Goal: Task Accomplishment & Management: Complete application form

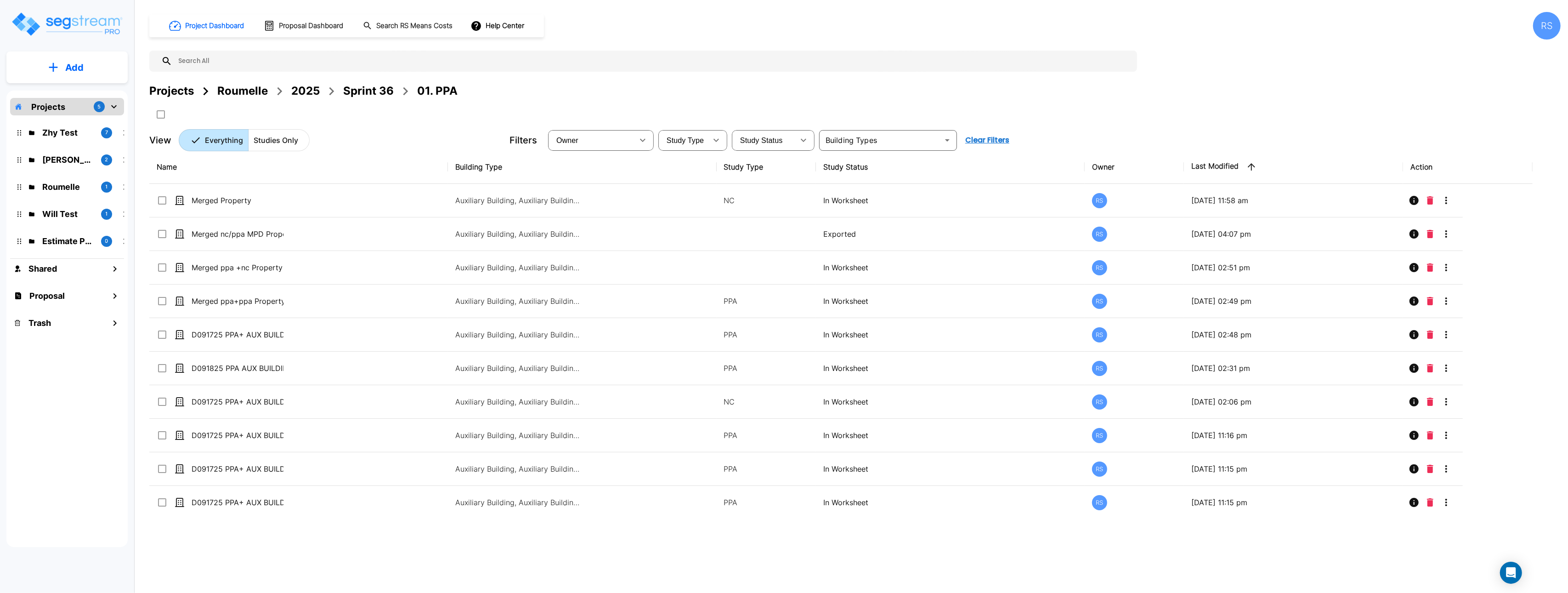
click at [76, 13] on img "mailbox folders" at bounding box center [66, 24] width 113 height 26
click at [95, 18] on img "mailbox folders" at bounding box center [66, 24] width 113 height 26
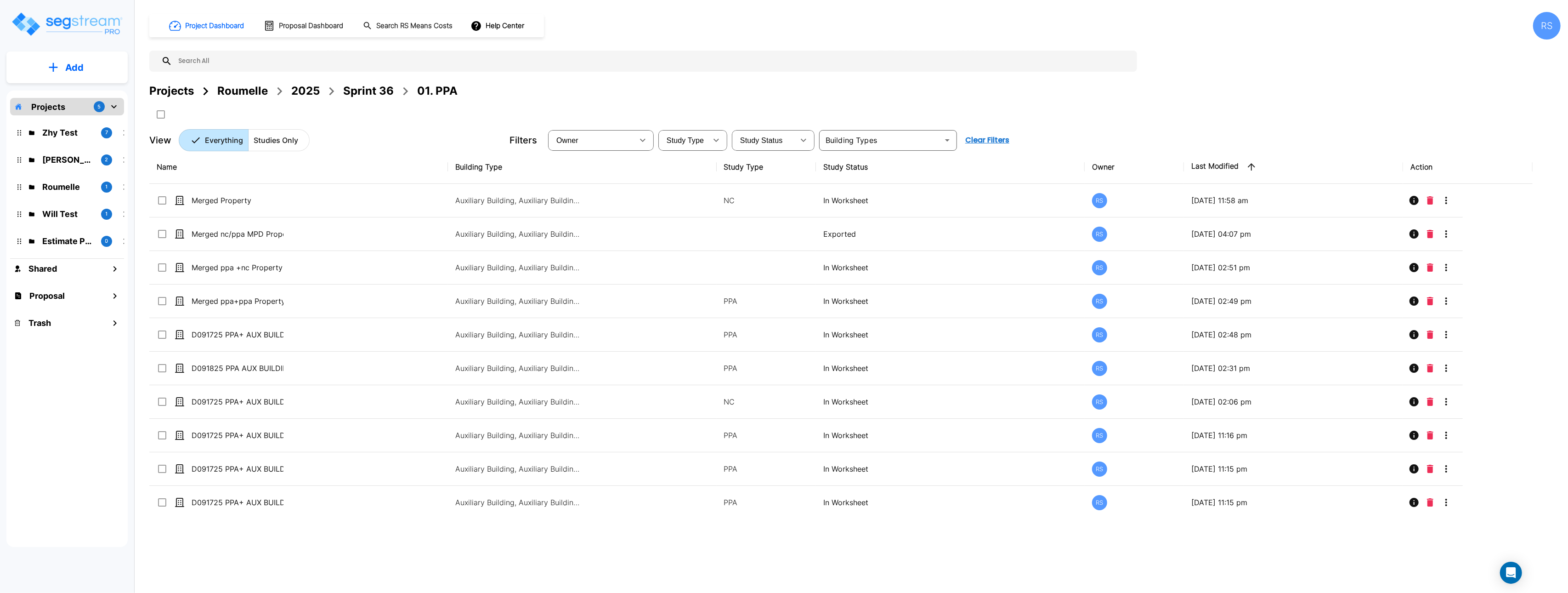
click at [366, 156] on th "Name" at bounding box center [298, 167] width 299 height 33
click at [94, 74] on button "Add" at bounding box center [67, 68] width 121 height 27
click at [69, 63] on p "Add" at bounding box center [74, 64] width 18 height 14
click at [68, 63] on p "Add" at bounding box center [74, 68] width 18 height 14
click at [80, 115] on p "Add Study" at bounding box center [72, 119] width 37 height 11
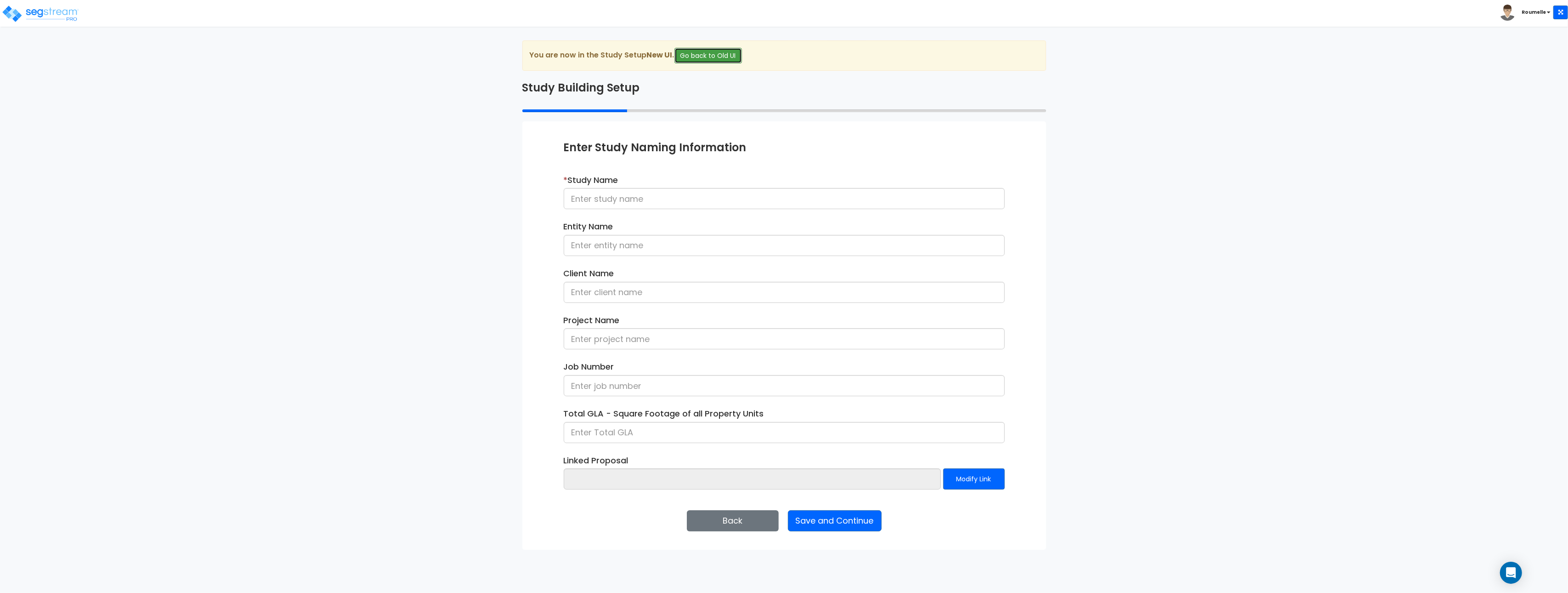
click at [724, 52] on button "Go back to Old UI" at bounding box center [708, 55] width 68 height 16
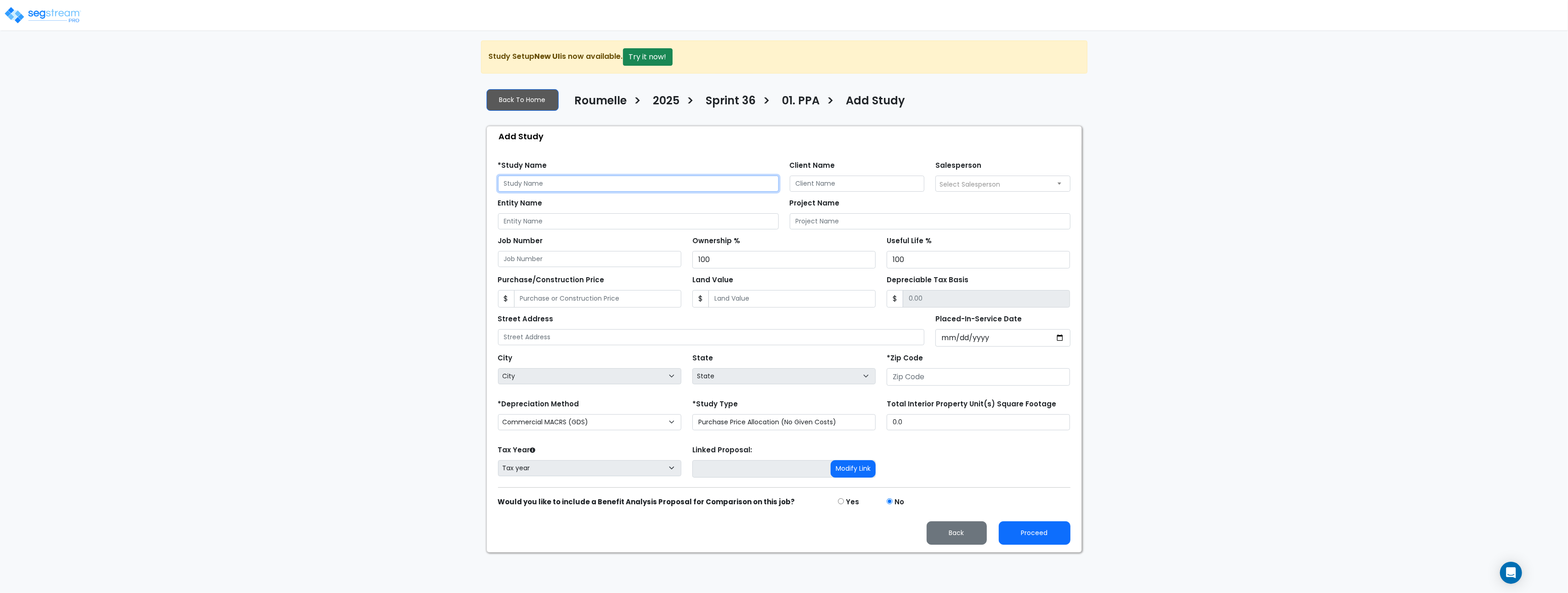
click at [558, 183] on input "text" at bounding box center [638, 183] width 281 height 16
click at [558, 182] on input "text" at bounding box center [638, 183] width 281 height 16
type input "Tester 123"
click at [368, 235] on div "We are Building your Study. So please grab a coffee and let us do the heavy lif…" at bounding box center [784, 296] width 1568 height 512
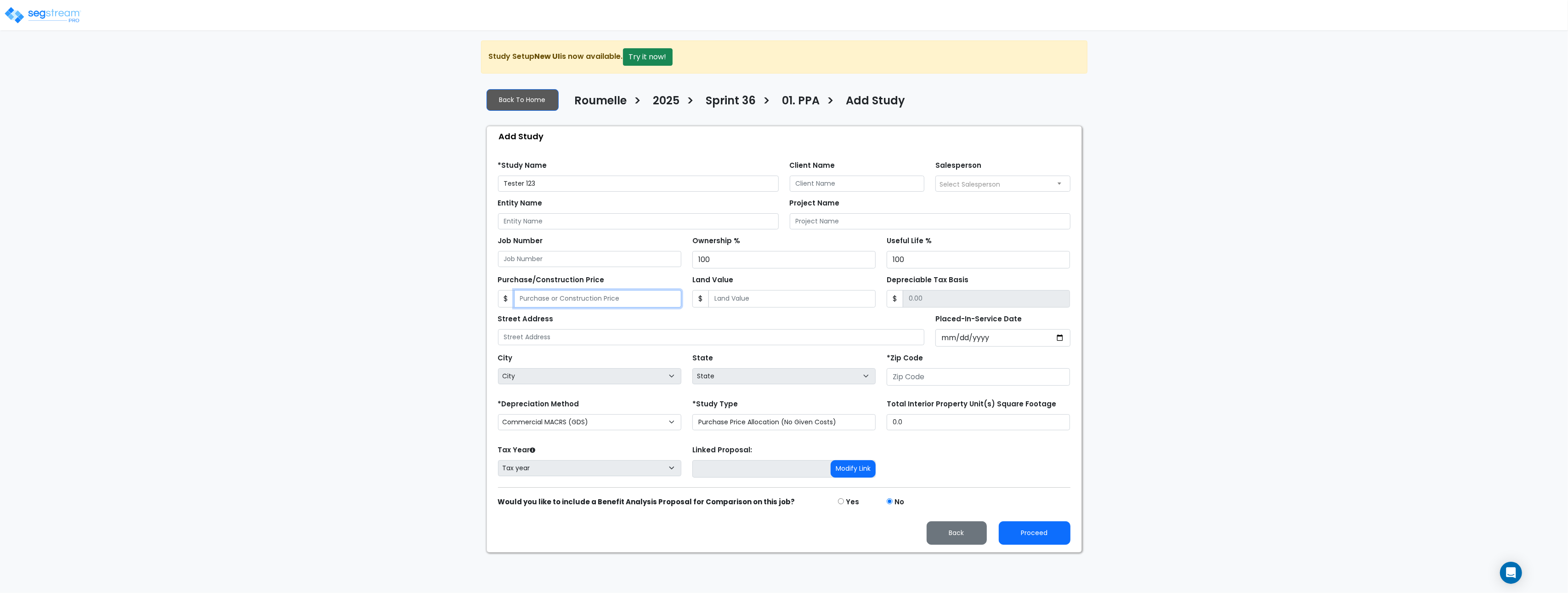
click at [574, 307] on input "Purchase/Construction Price" at bounding box center [598, 298] width 167 height 18
type input "7"
type input "7.00"
type input "75"
type input "75.00"
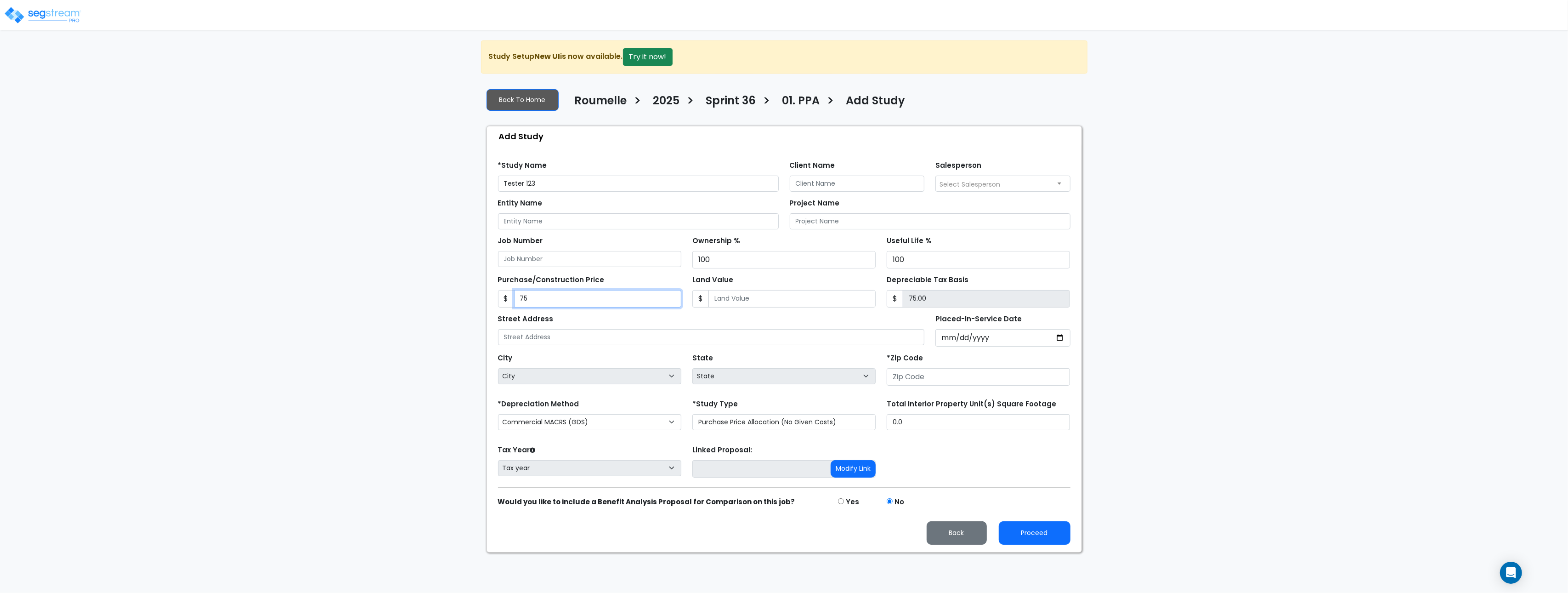
type input "750"
type input "750.00"
type input "7500"
type input "7,500.00"
type input "7,5000"
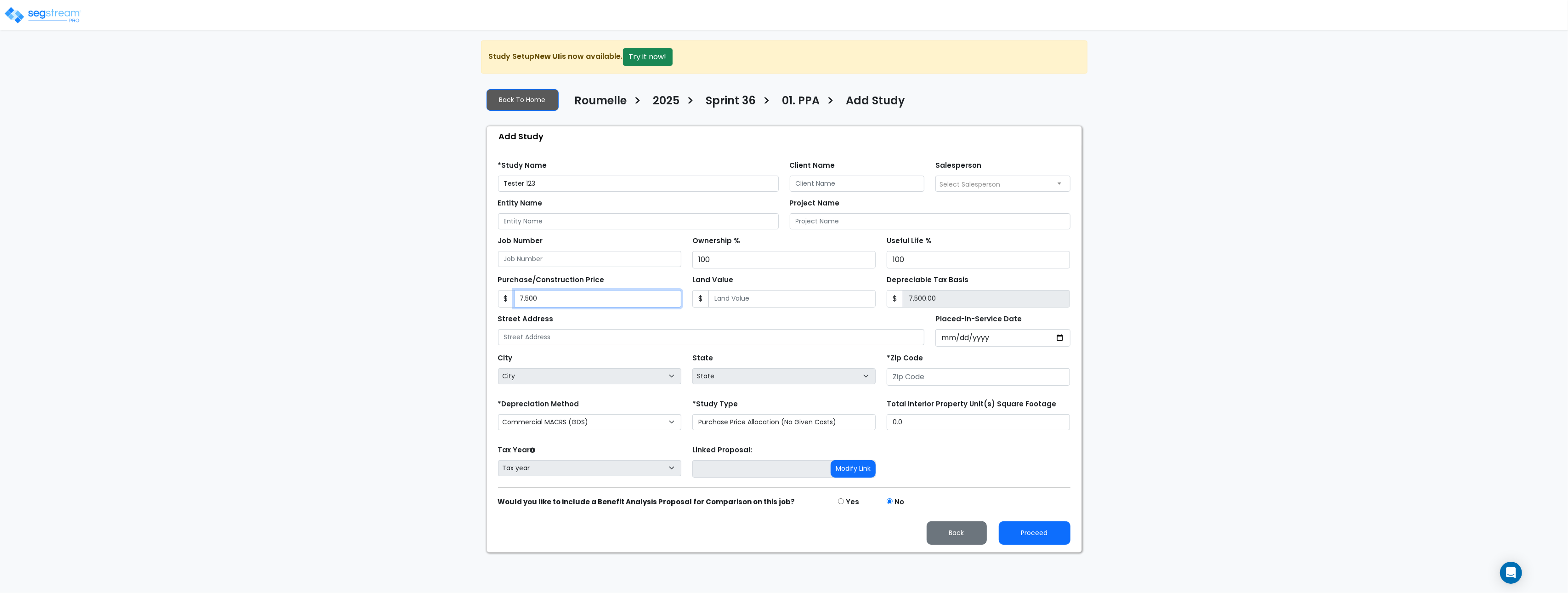
type input "75,000.00"
type input "75,0000"
type input "750,000.00"
type input "750,000"
click at [944, 376] on input "number" at bounding box center [978, 377] width 183 height 18
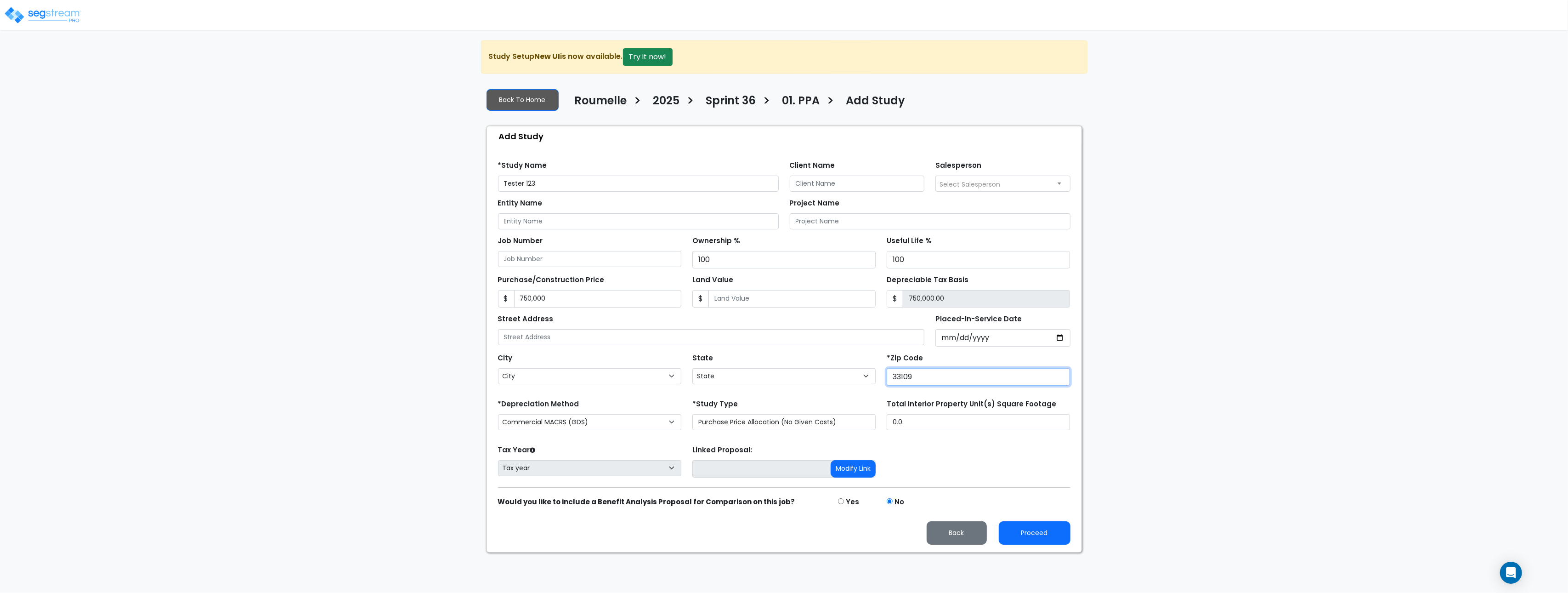
type input "33109"
select select "FL"
click at [1049, 536] on button "Proceed" at bounding box center [1035, 533] width 72 height 23
type input "750000"
click at [949, 296] on input "Depreciable Tax Basis The Depreciable Tax Basis automatically mirrors the total…" at bounding box center [986, 298] width 167 height 18
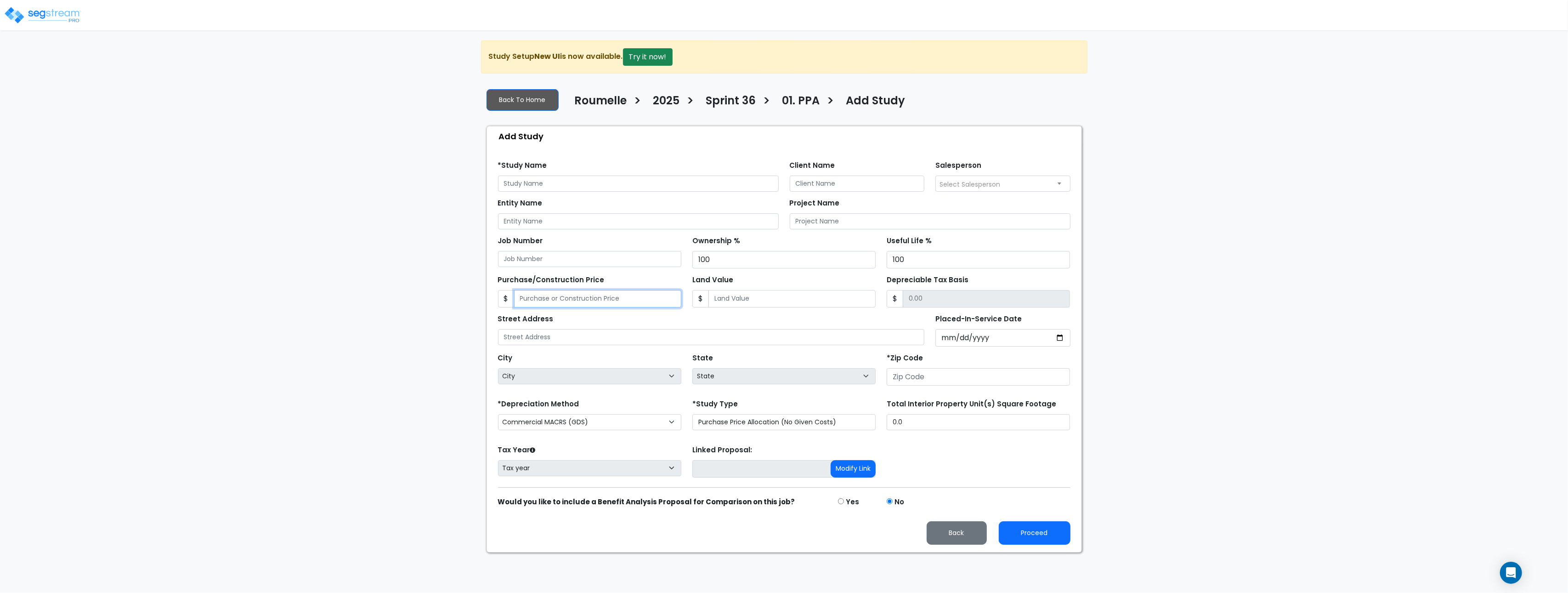
click at [611, 297] on input "Purchase/Construction Price" at bounding box center [598, 298] width 167 height 18
click at [559, 182] on input "text" at bounding box center [638, 183] width 281 height 16
type input "tes"
click at [639, 54] on button "Try it now!" at bounding box center [648, 57] width 50 height 18
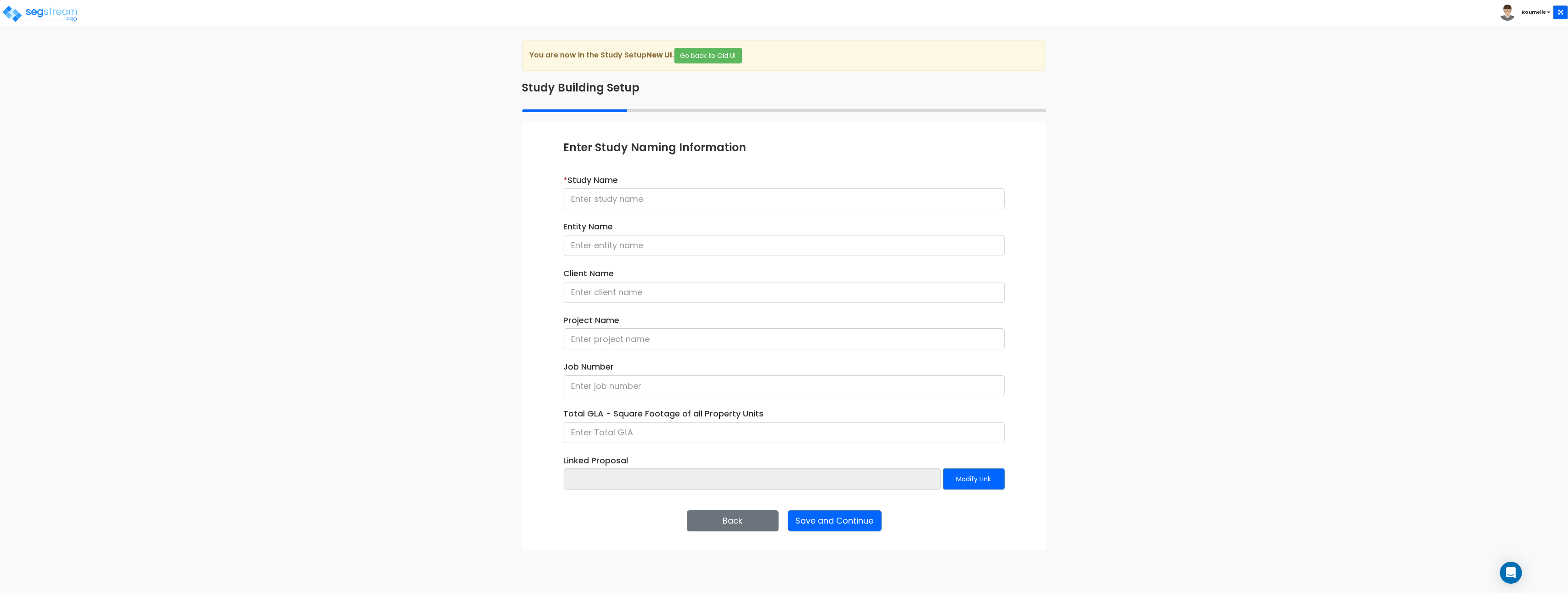
drag, startPoint x: 288, startPoint y: 159, endPoint x: 79, endPoint y: 43, distance: 239.0
click at [279, 150] on div "We are Building your Study. So please grab a coffee and let us do the heavy lif…" at bounding box center [784, 295] width 1568 height 509
click at [55, 16] on img at bounding box center [40, 14] width 78 height 18
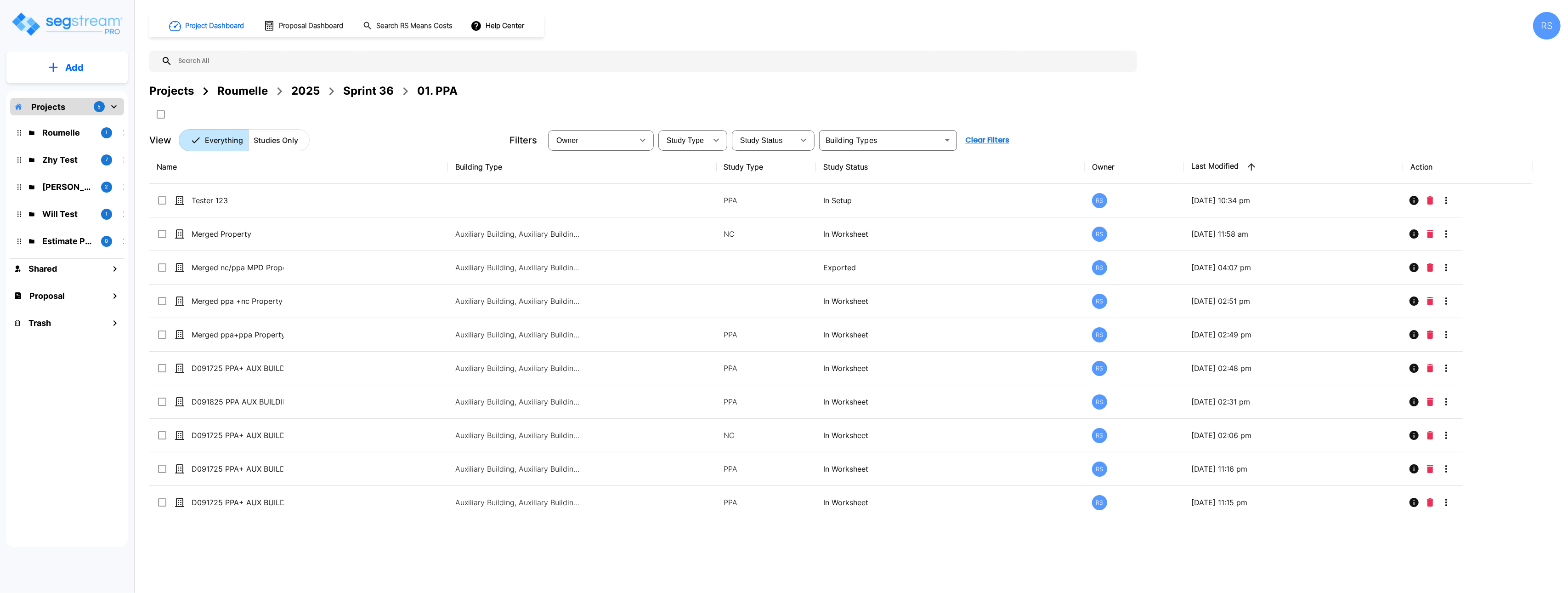
click at [69, 65] on p "Add" at bounding box center [74, 68] width 18 height 14
click at [72, 145] on p "Add Proposal" at bounding box center [73, 145] width 47 height 11
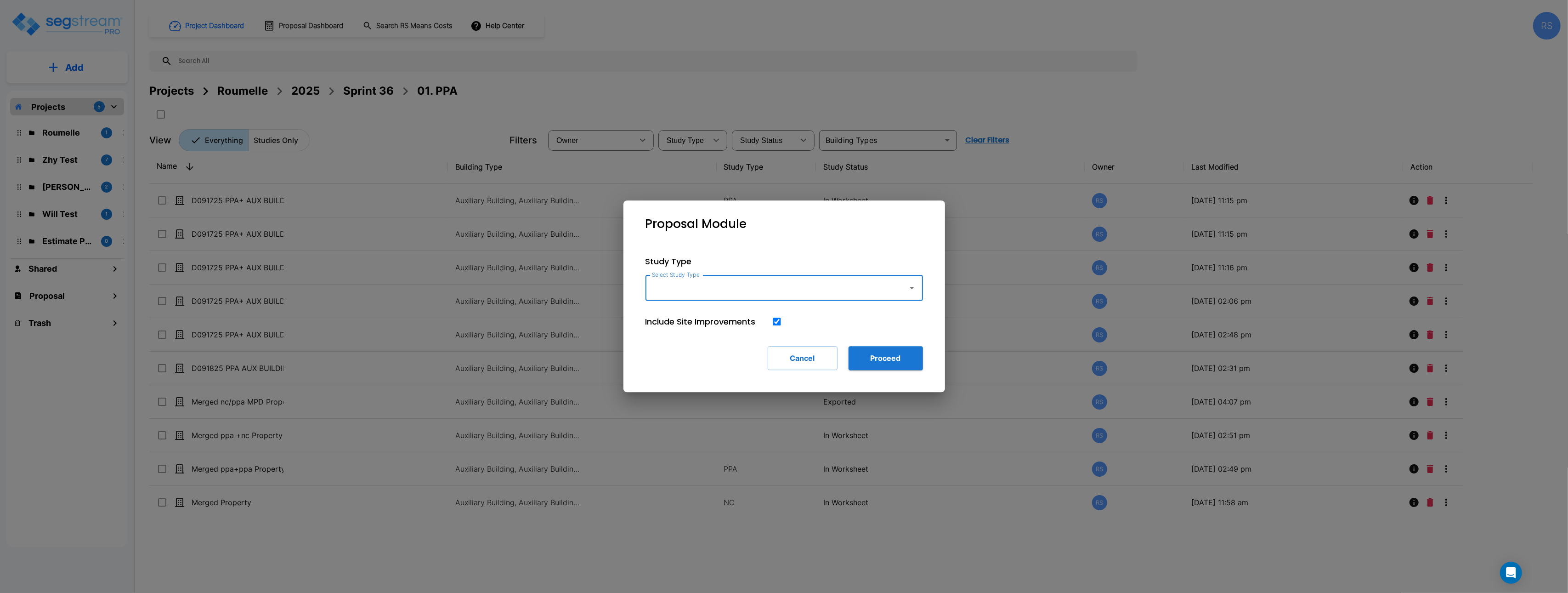
click at [714, 287] on input "Select Study Type" at bounding box center [774, 287] width 250 height 18
click at [700, 292] on input "ba" at bounding box center [774, 287] width 250 height 18
type input "a"
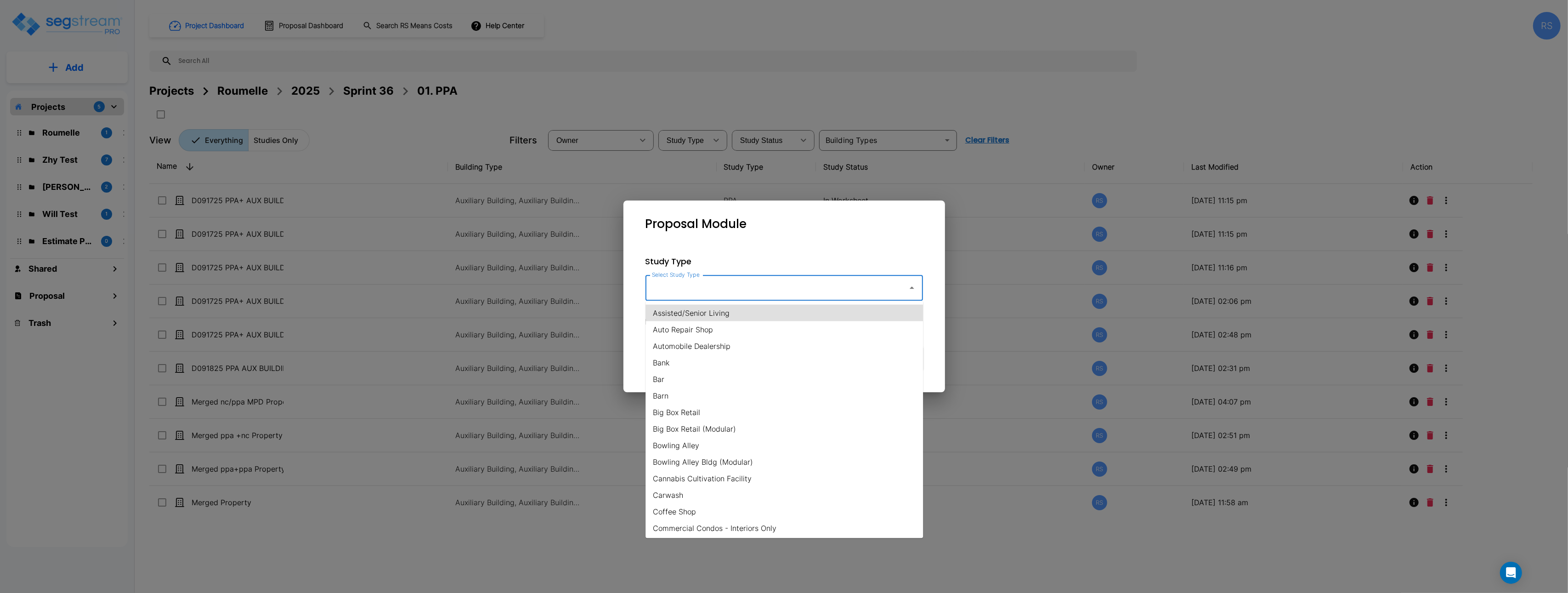
type input "Assisted/Senior Living"
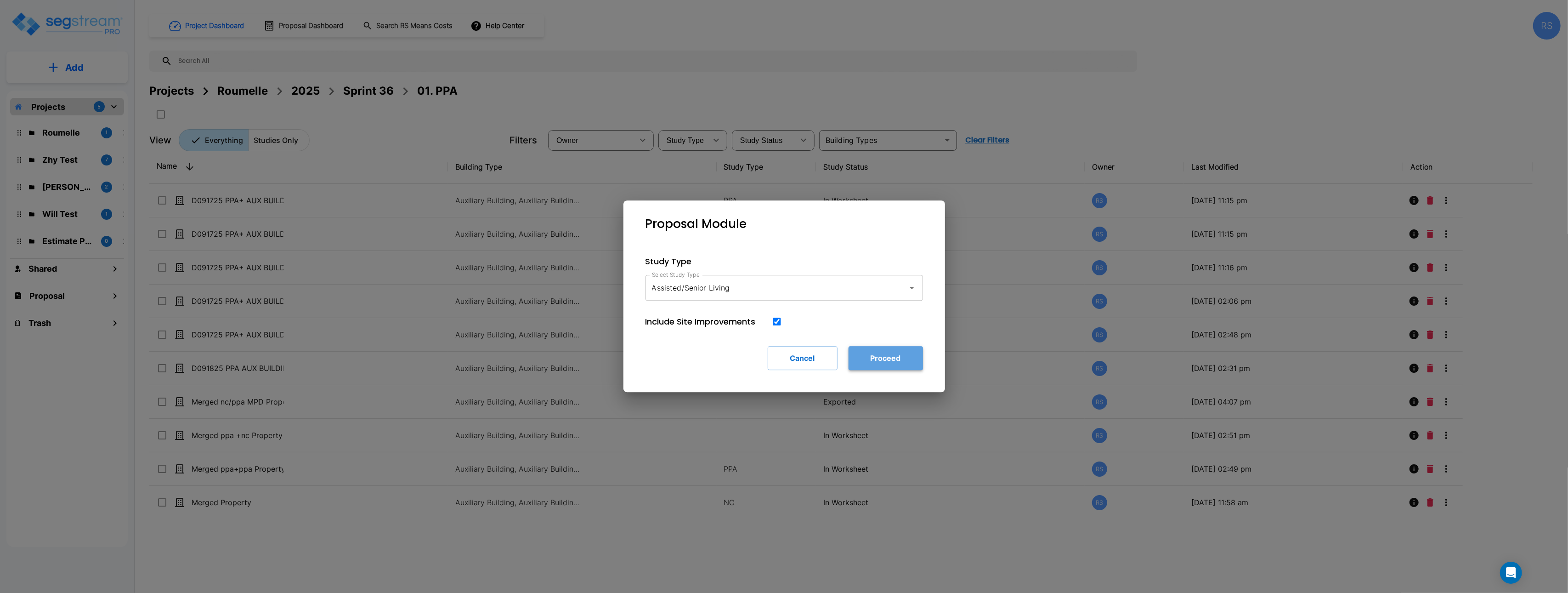
click at [900, 363] on button "Proceed" at bounding box center [886, 357] width 74 height 24
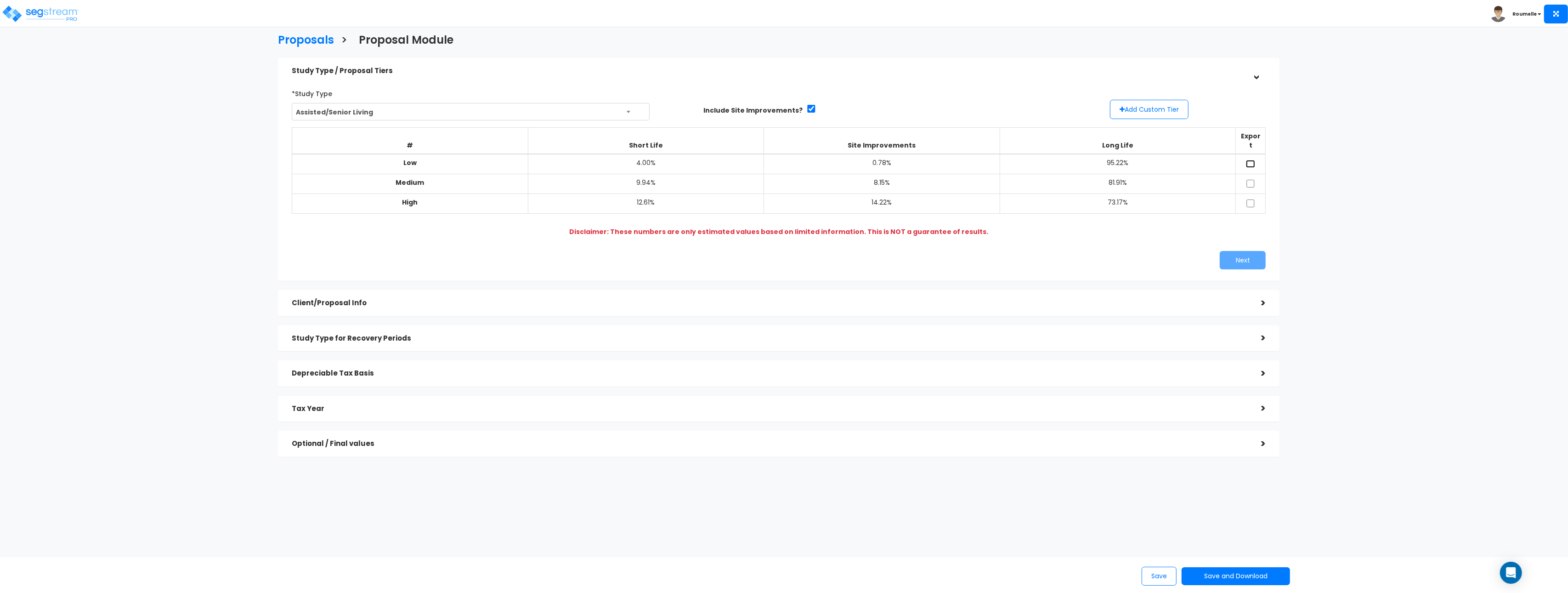
drag, startPoint x: 1248, startPoint y: 151, endPoint x: 1254, endPoint y: 166, distance: 16.2
click at [1248, 160] on input "checkbox" at bounding box center [1250, 164] width 9 height 8
checkbox input "true"
drag, startPoint x: 1251, startPoint y: 174, endPoint x: 1252, endPoint y: 193, distance: 19.0
click at [1251, 180] on input "checkbox" at bounding box center [1250, 183] width 9 height 8
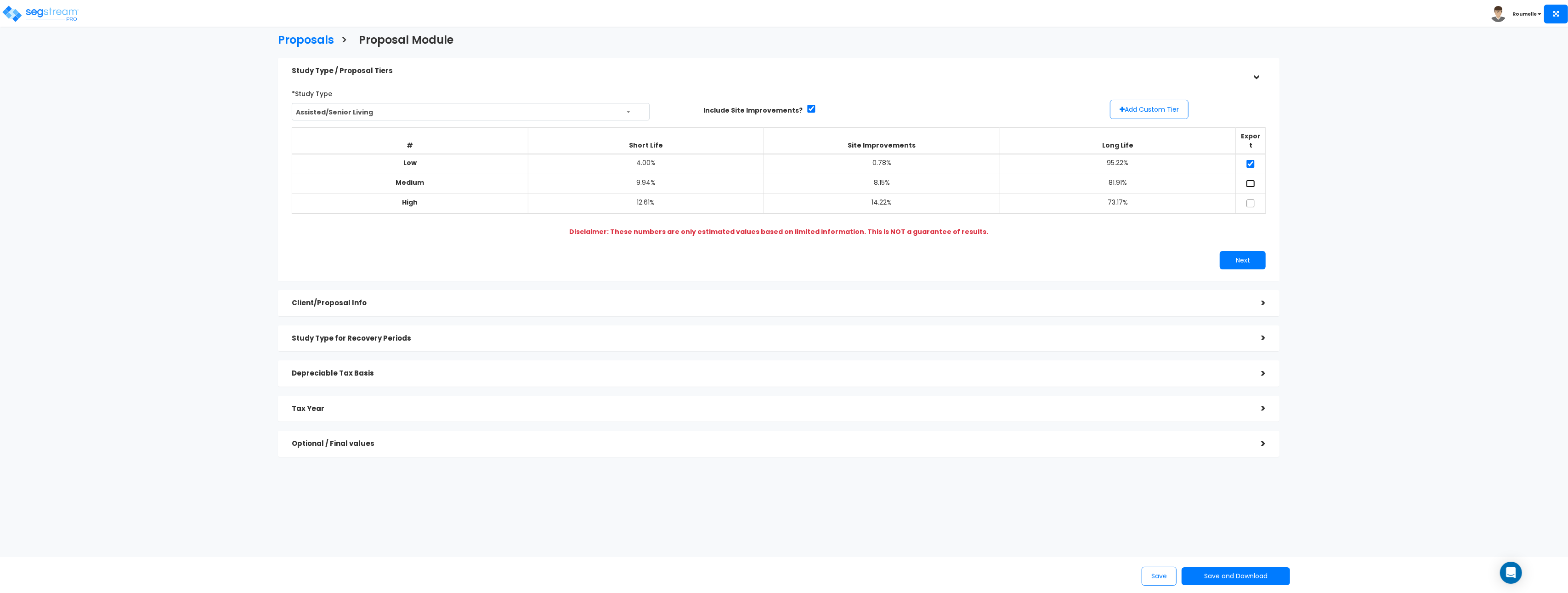
checkbox input "true"
drag, startPoint x: 1252, startPoint y: 195, endPoint x: 1254, endPoint y: 228, distance: 33.1
click at [1252, 200] on input "checkbox" at bounding box center [1250, 203] width 9 height 8
checkbox input "true"
click at [1247, 251] on button "Next" at bounding box center [1242, 260] width 46 height 18
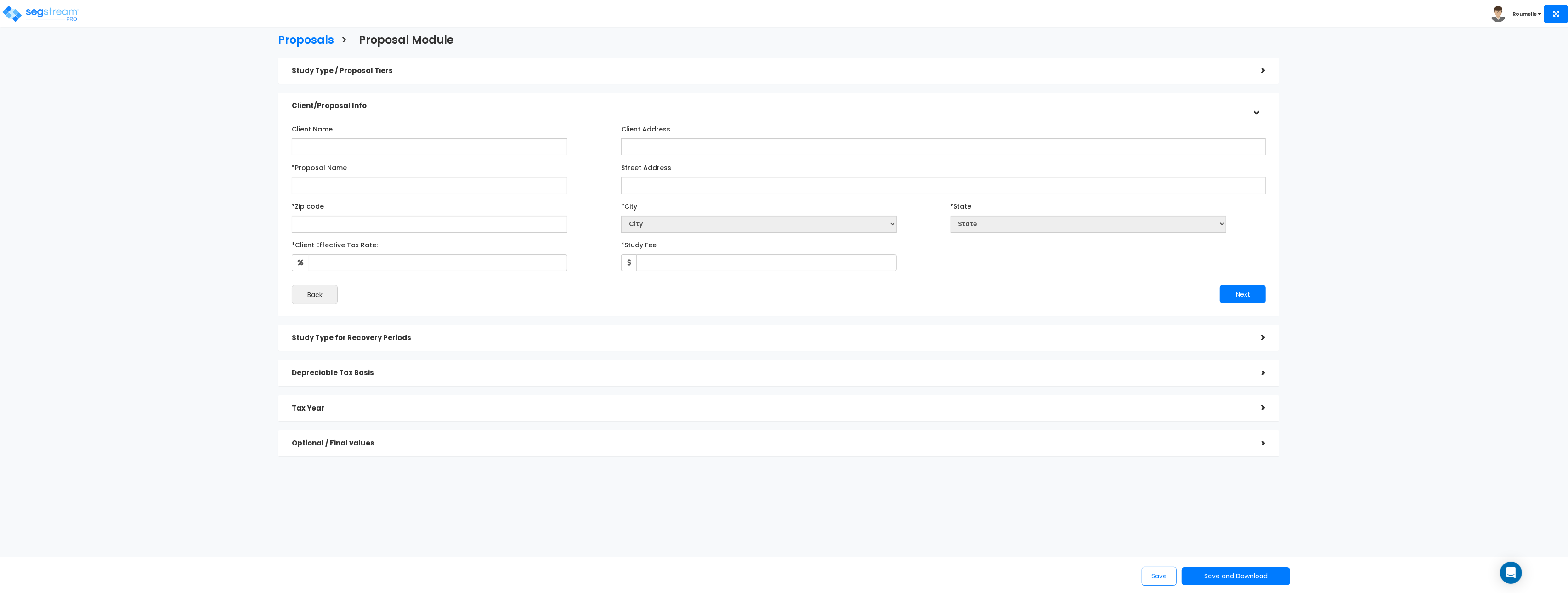
click at [404, 211] on div "*Zip code" at bounding box center [449, 216] width 316 height 34
click at [394, 223] on input "text" at bounding box center [429, 224] width 276 height 17
type input "33109"
select select "FL"
click at [69, 12] on img at bounding box center [40, 14] width 78 height 18
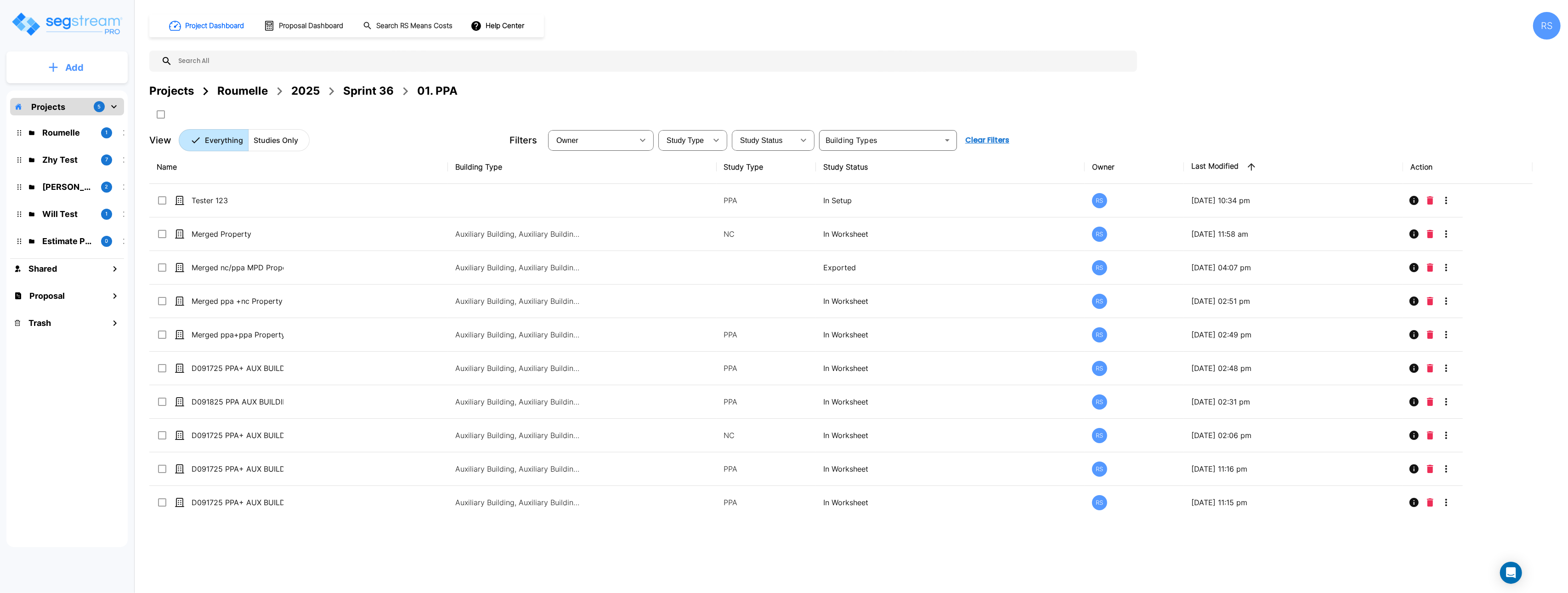
click at [75, 71] on p "Add" at bounding box center [74, 68] width 18 height 14
click at [83, 122] on p "Add Study" at bounding box center [72, 119] width 37 height 11
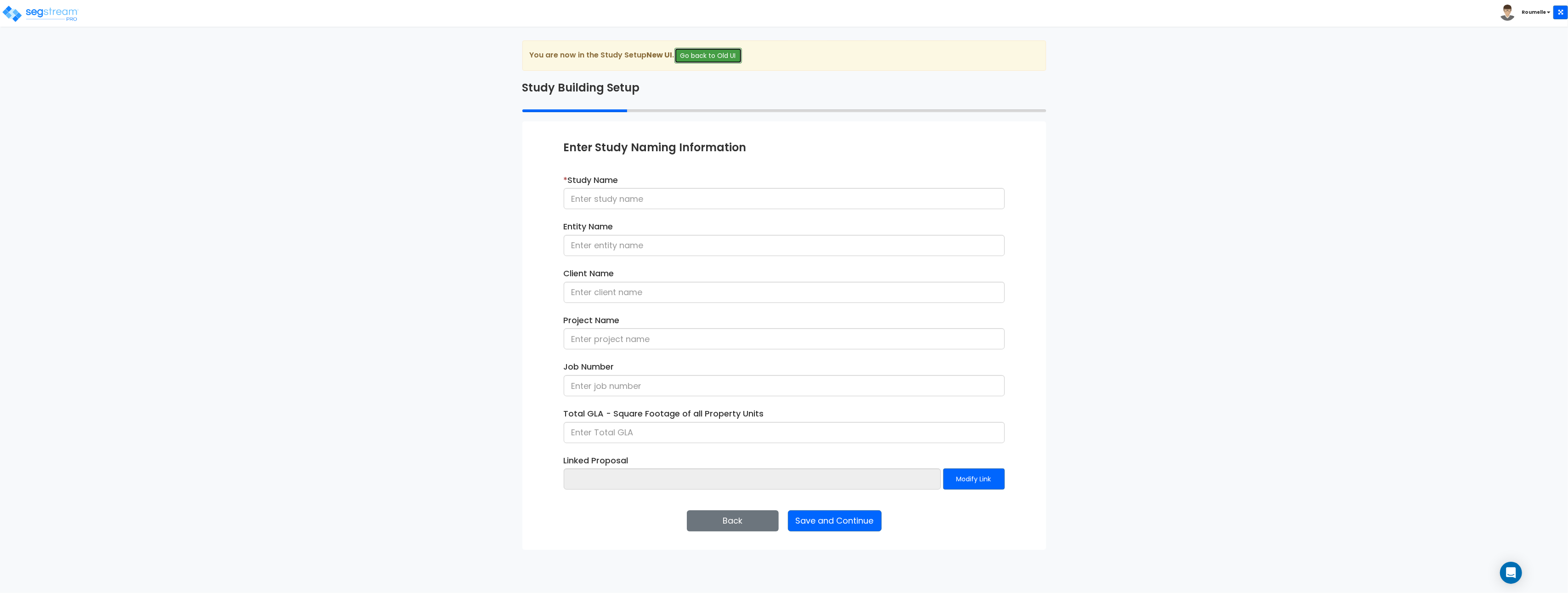
click at [724, 49] on button "Go back to Old UI" at bounding box center [708, 55] width 68 height 16
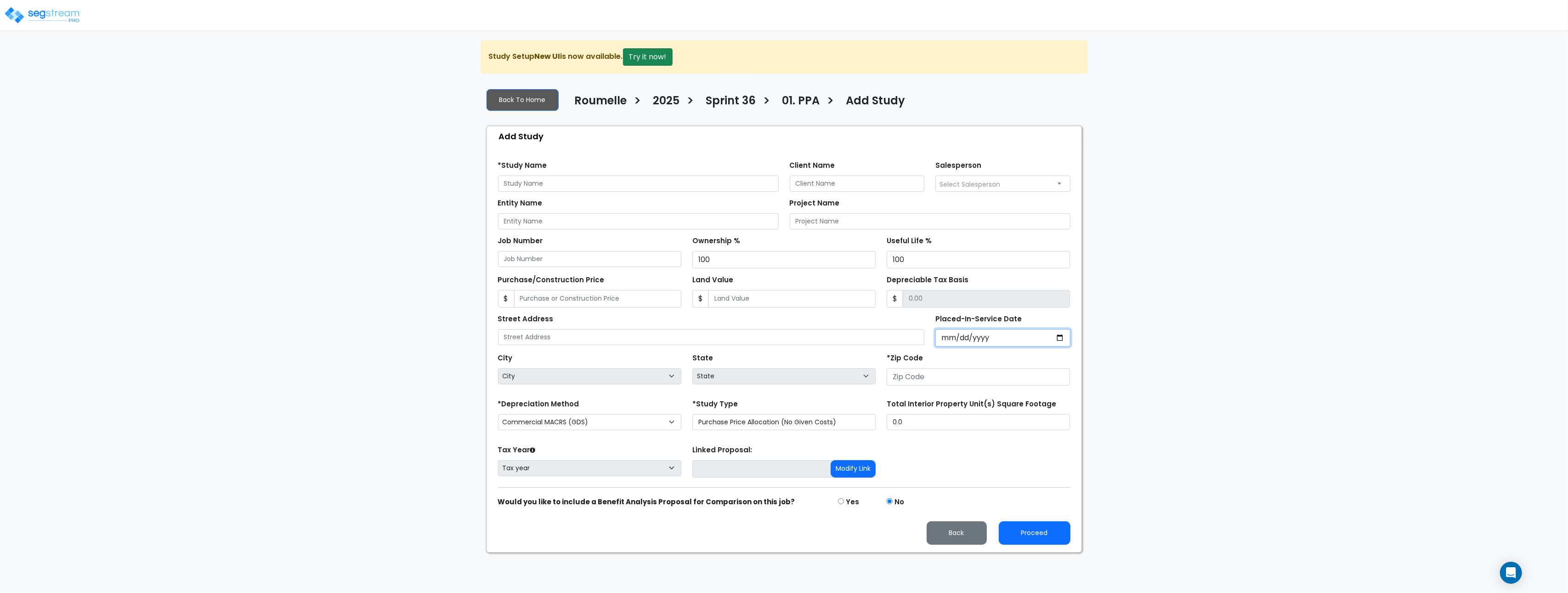
click at [1055, 339] on input "Placed-In-Service Date" at bounding box center [1003, 337] width 135 height 18
drag, startPoint x: 1000, startPoint y: 332, endPoint x: 1005, endPoint y: 339, distance: 8.6
click at [1001, 333] on input "Placed-In-Service Date" at bounding box center [1003, 337] width 135 height 18
click at [1006, 339] on input "Placed-In-Service Date" at bounding box center [1003, 337] width 135 height 18
drag, startPoint x: 987, startPoint y: 339, endPoint x: 970, endPoint y: 340, distance: 17.0
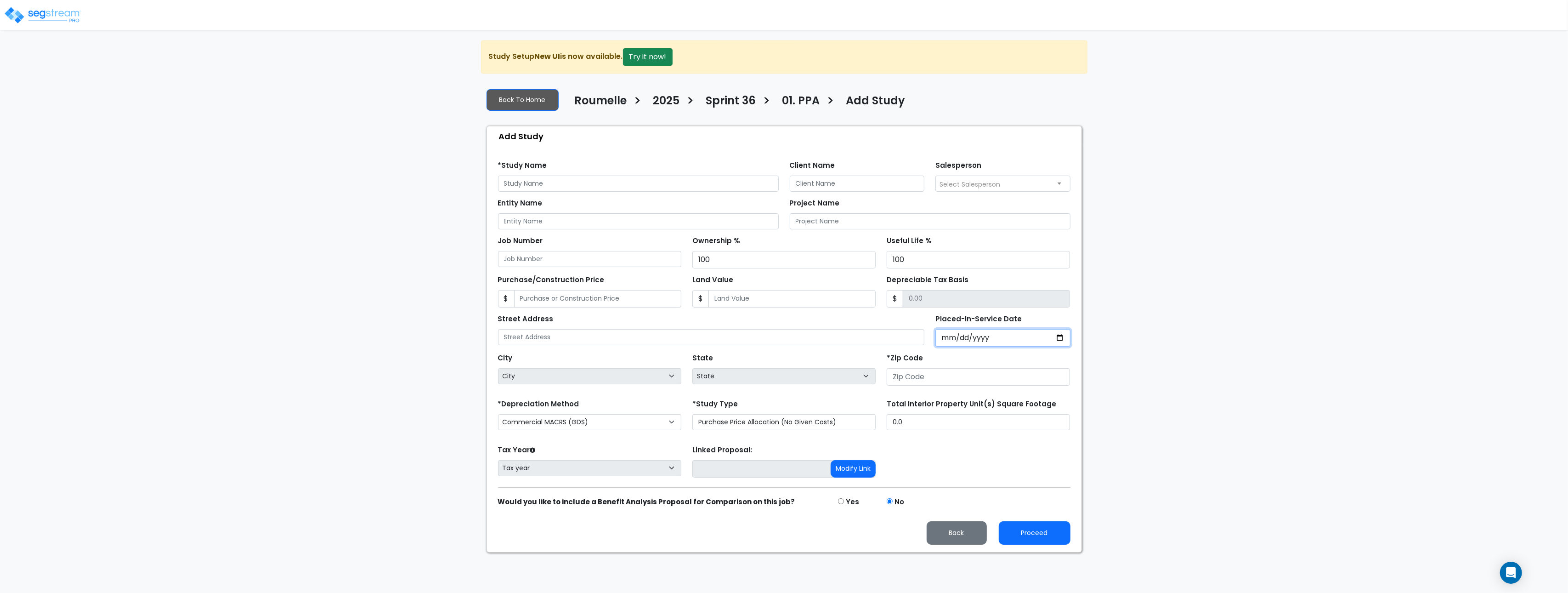
click at [987, 339] on input "Placed-In-Service Date" at bounding box center [1003, 337] width 135 height 18
click at [946, 339] on input "Placed-In-Service Date" at bounding box center [1003, 337] width 135 height 18
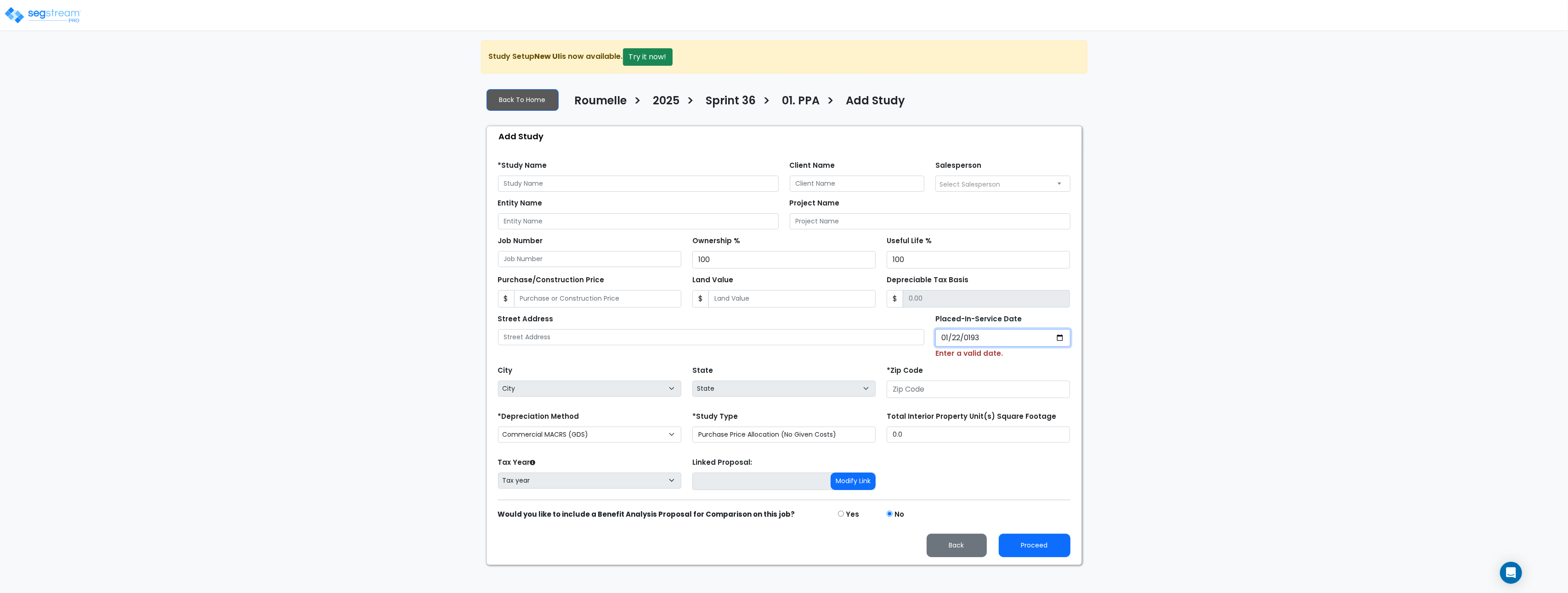
type input "1930-01-22"
select select "1930"
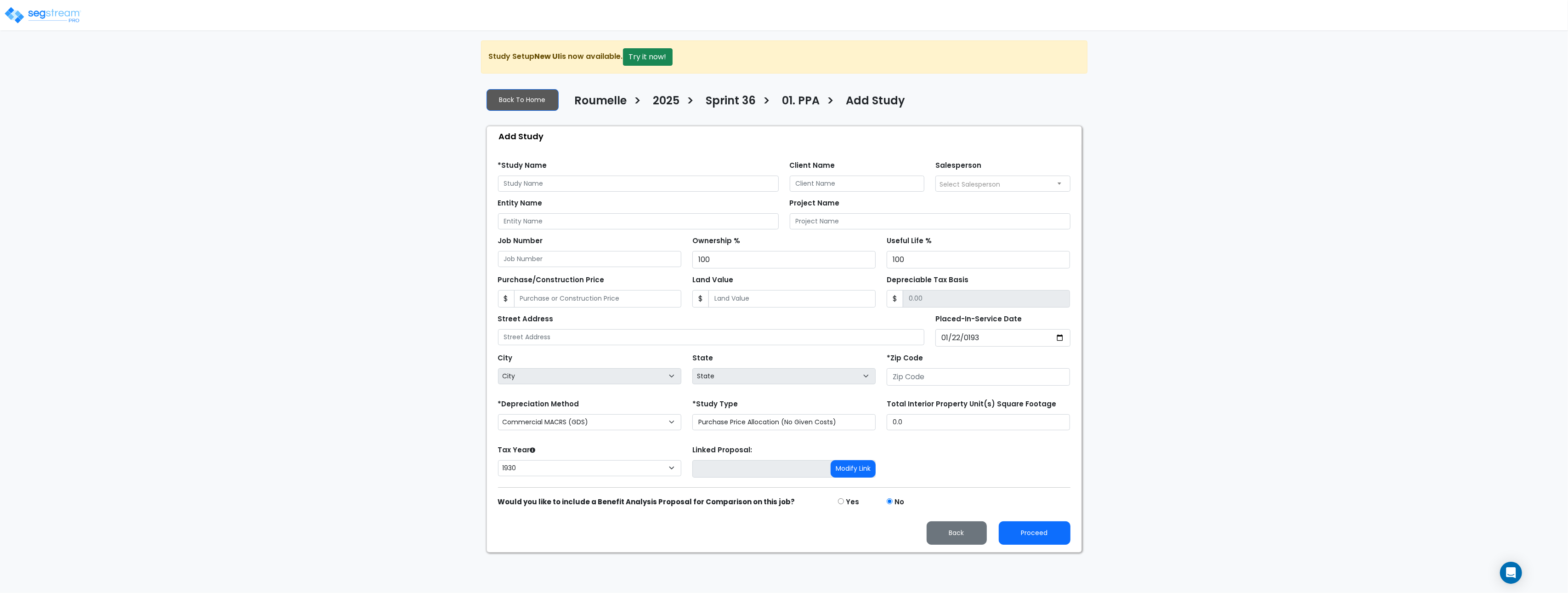
drag, startPoint x: 1143, startPoint y: 356, endPoint x: 1076, endPoint y: 507, distance: 165.2
click at [1143, 356] on div "We are Building your Study. So please grab a coffee and let us do the heavy lif…" at bounding box center [784, 296] width 1568 height 512
click at [1014, 336] on input "1985-09-29" at bounding box center [1003, 337] width 135 height 18
click at [977, 342] on input "[DATE]" at bounding box center [1003, 337] width 135 height 18
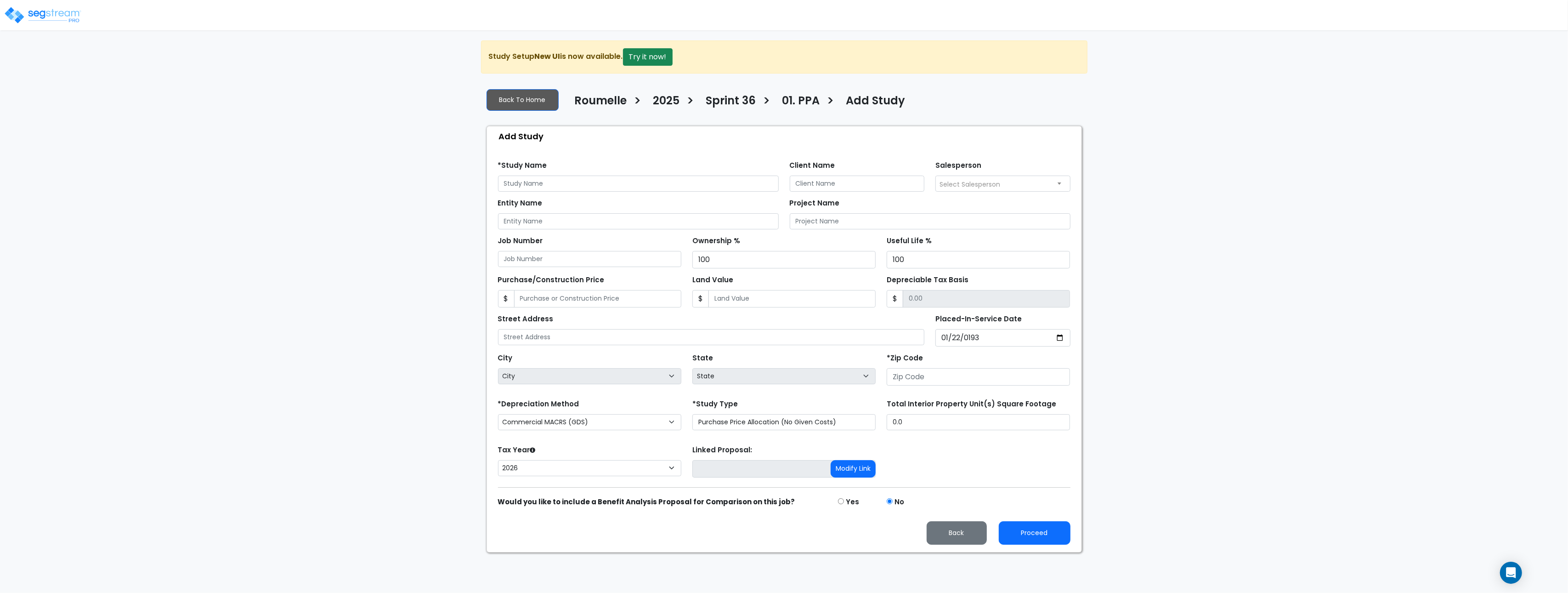
type input "[DATE]"
click at [1196, 352] on div "We are Building your Study. So please grab a coffee and let us do the heavy lif…" at bounding box center [784, 296] width 1568 height 512
click at [977, 339] on input "[DATE]" at bounding box center [1003, 337] width 135 height 18
drag, startPoint x: 1286, startPoint y: 160, endPoint x: 1360, endPoint y: 7, distance: 170.0
click at [1289, 150] on div "We are Building your Study. So please grab a coffee and let us do the heavy lif…" at bounding box center [784, 296] width 1568 height 512
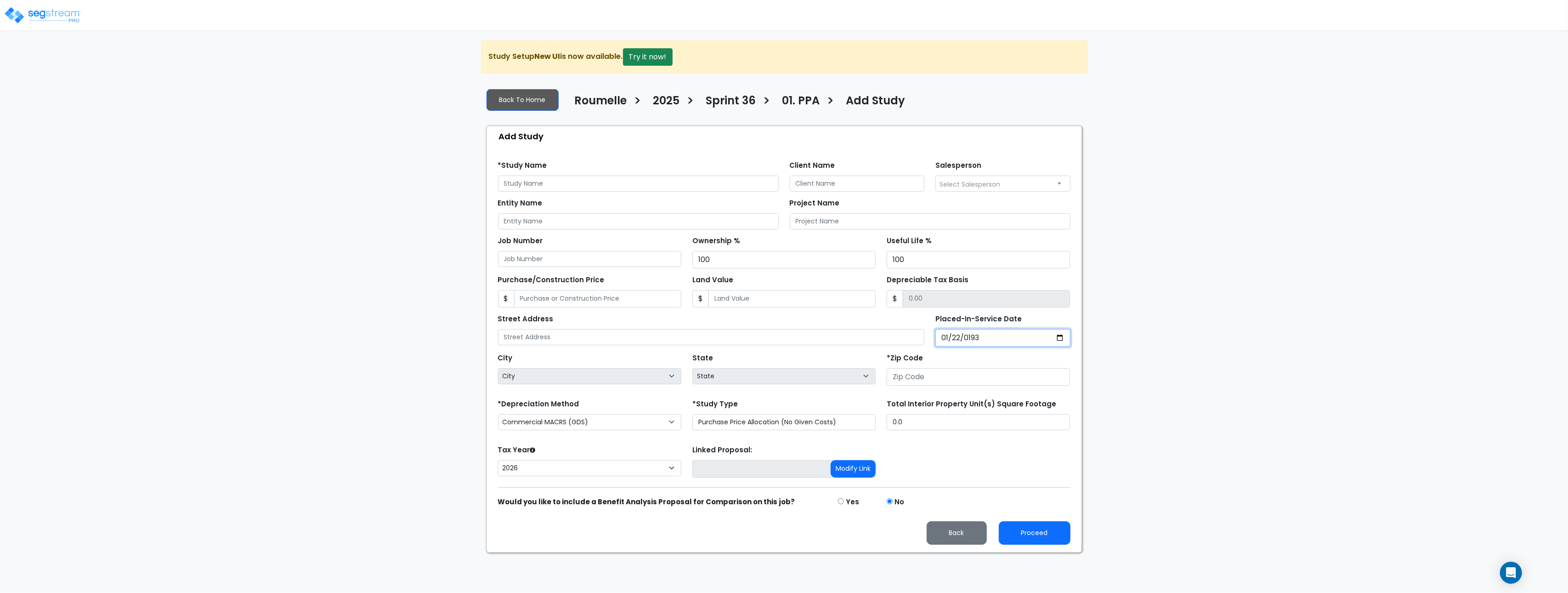
click at [965, 340] on input "[DATE]" at bounding box center [1003, 337] width 135 height 18
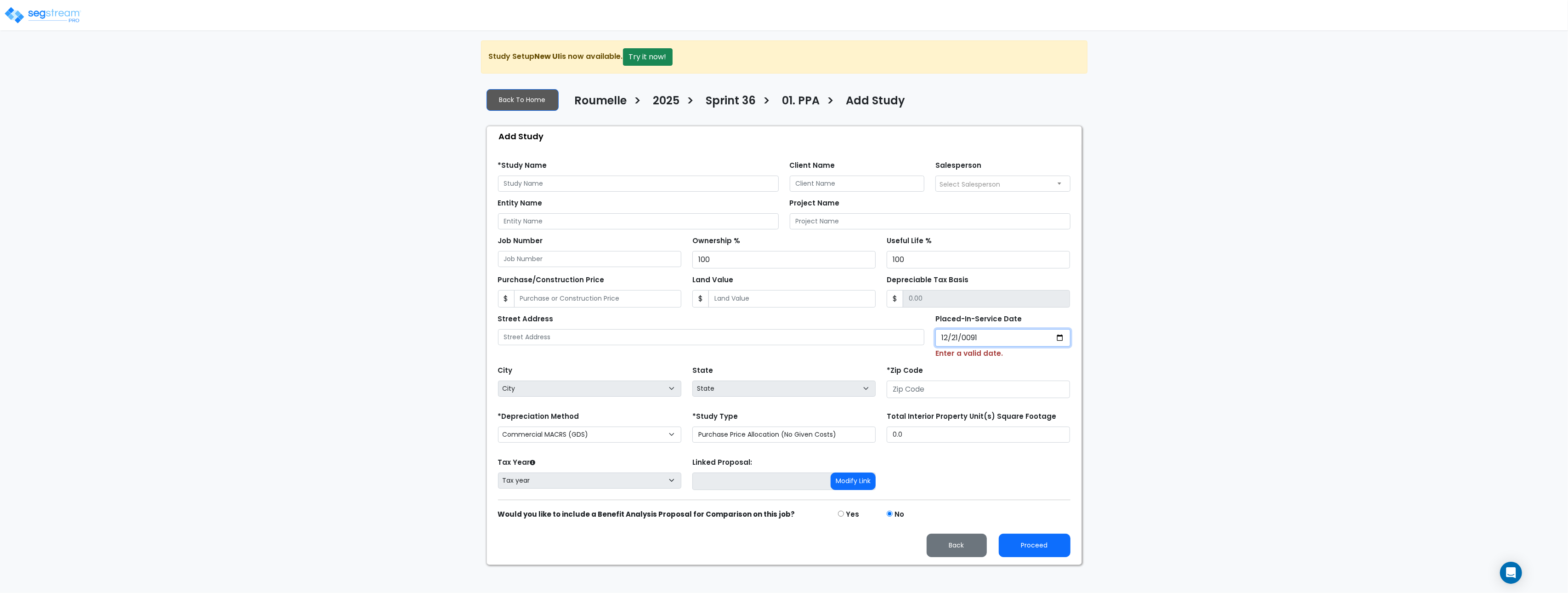
type input "0913-12-21"
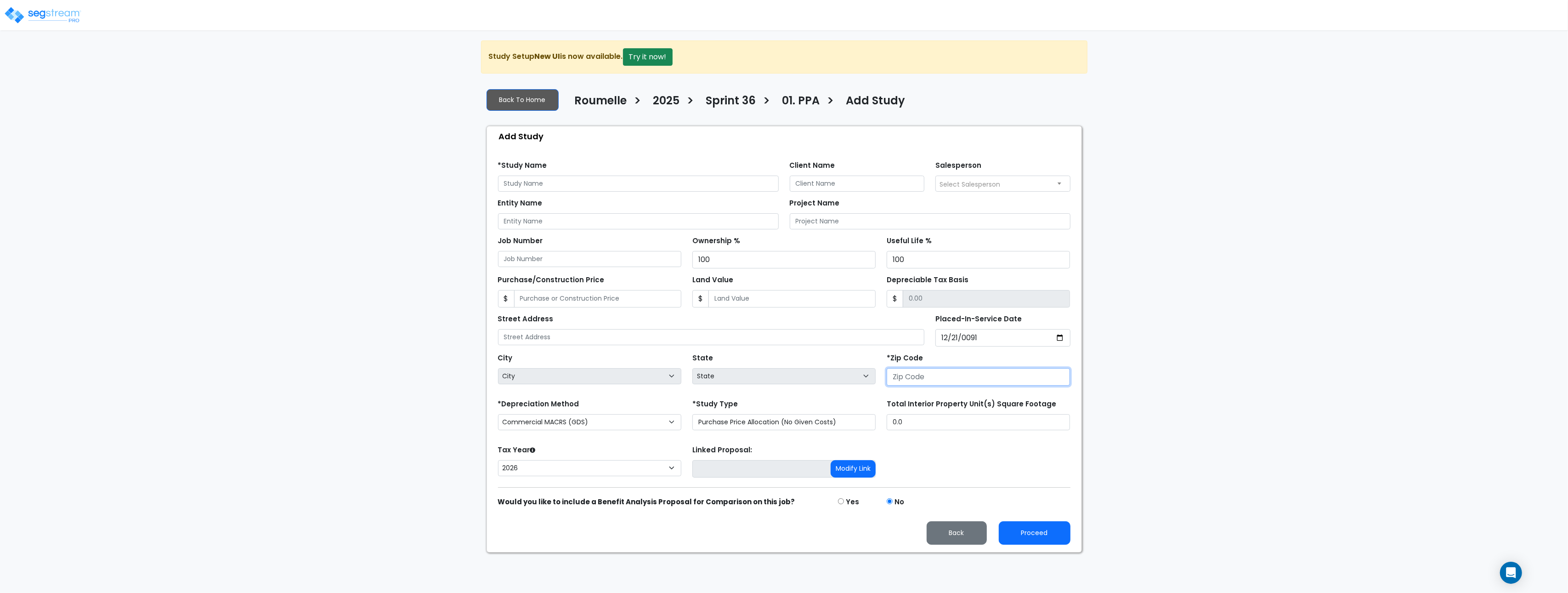
type input "[DATE]"
select select "National Average"
click at [977, 342] on input "[DATE]" at bounding box center [1003, 337] width 135 height 18
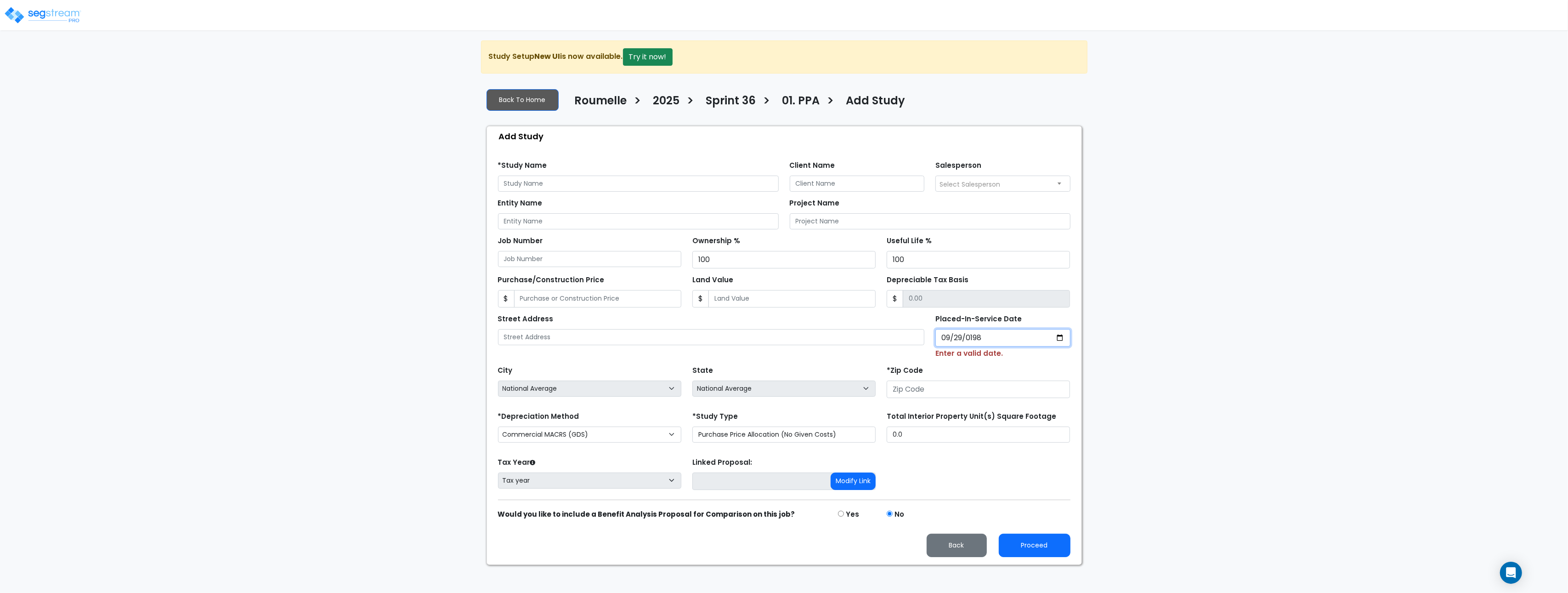
type input "1984-09-29"
select select "1984"
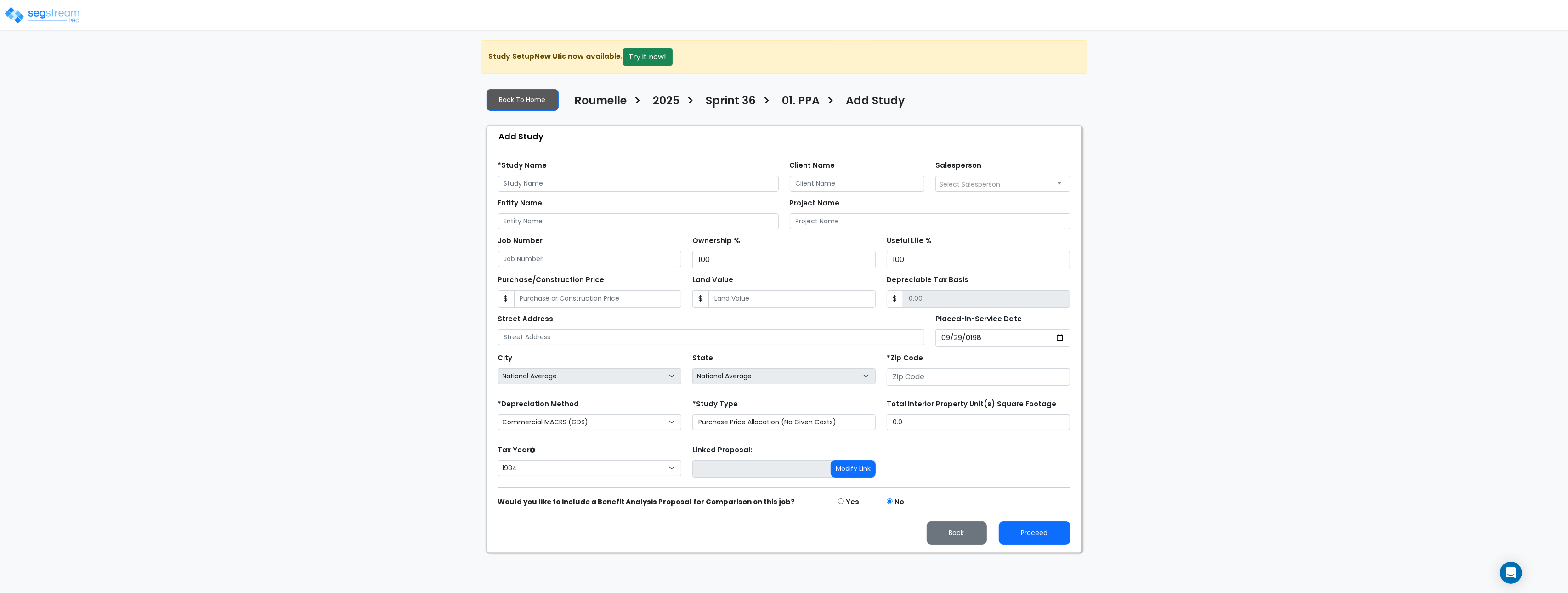
click at [1099, 351] on div "We are Building your Study. So please grab a coffee and let us do the heavy lif…" at bounding box center [784, 296] width 1568 height 512
click at [978, 342] on input "[DATE]" at bounding box center [1003, 337] width 135 height 18
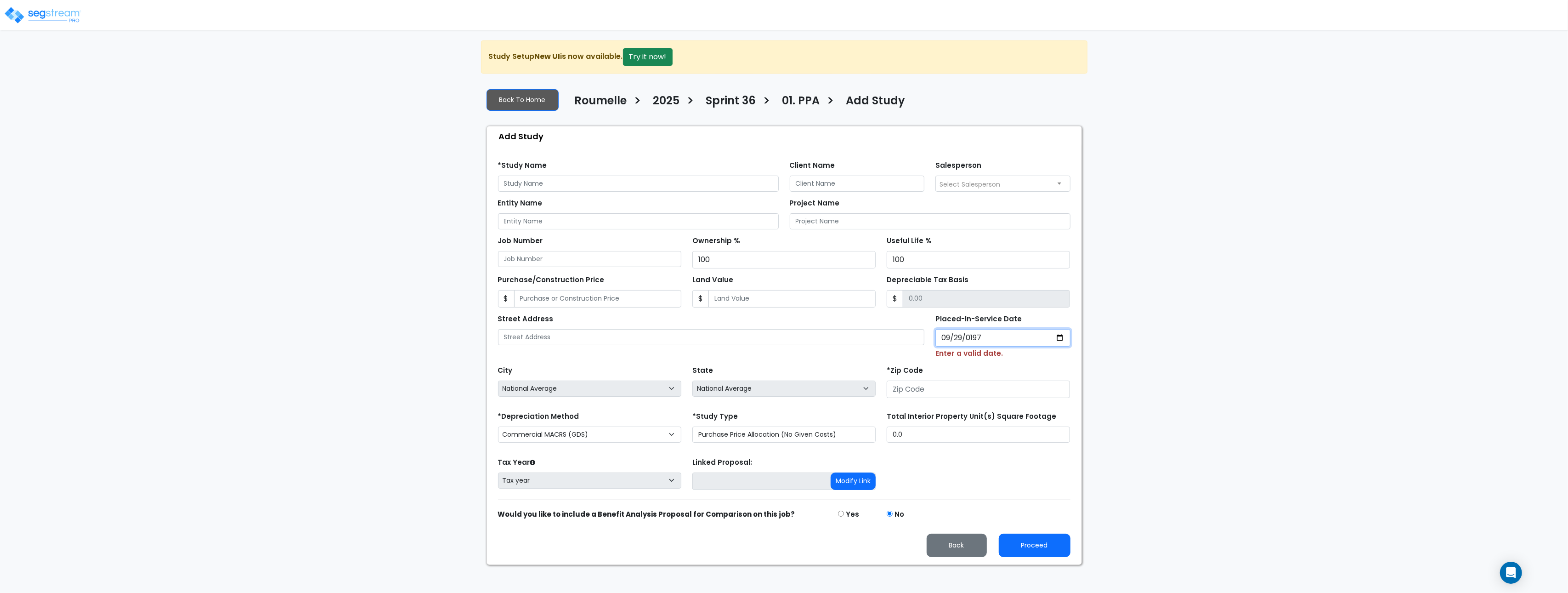
type input "1975-09-29"
select select "1975"
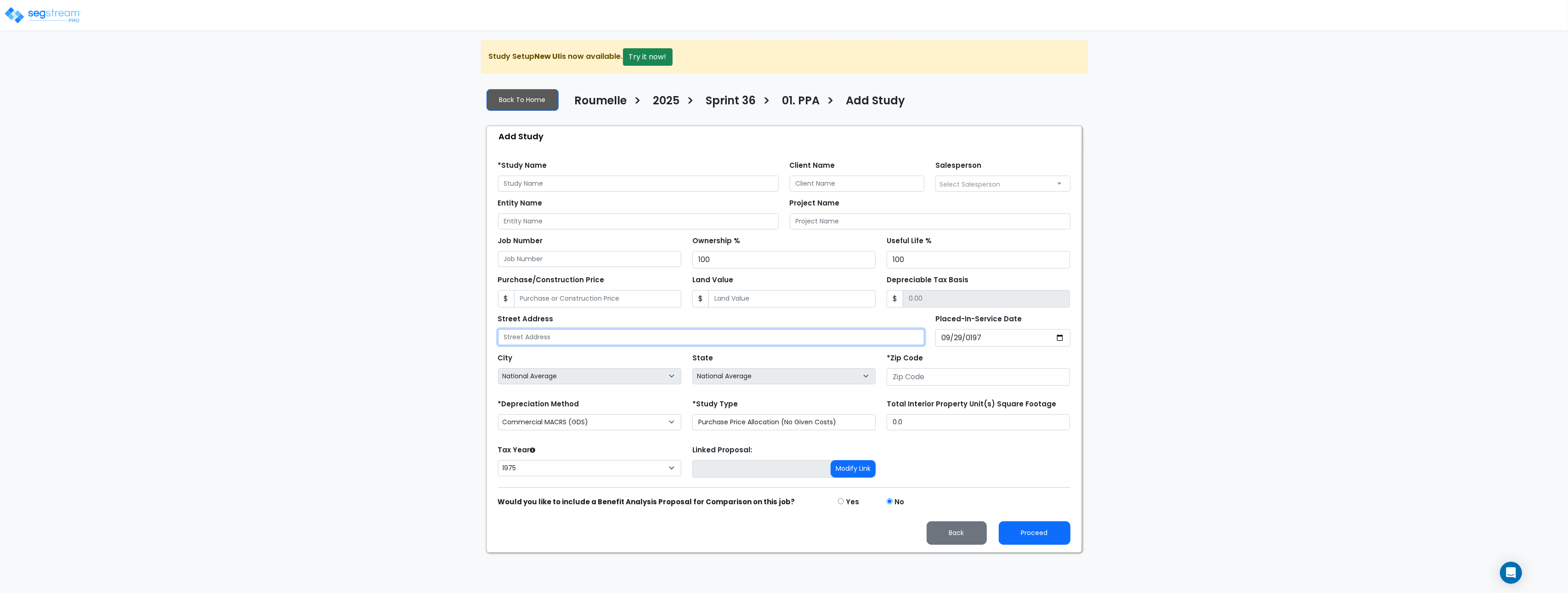
type input "[DATE]"
click at [971, 340] on input "[DATE]" at bounding box center [1003, 337] width 135 height 18
click at [513, 108] on link "Back To Home" at bounding box center [522, 99] width 72 height 21
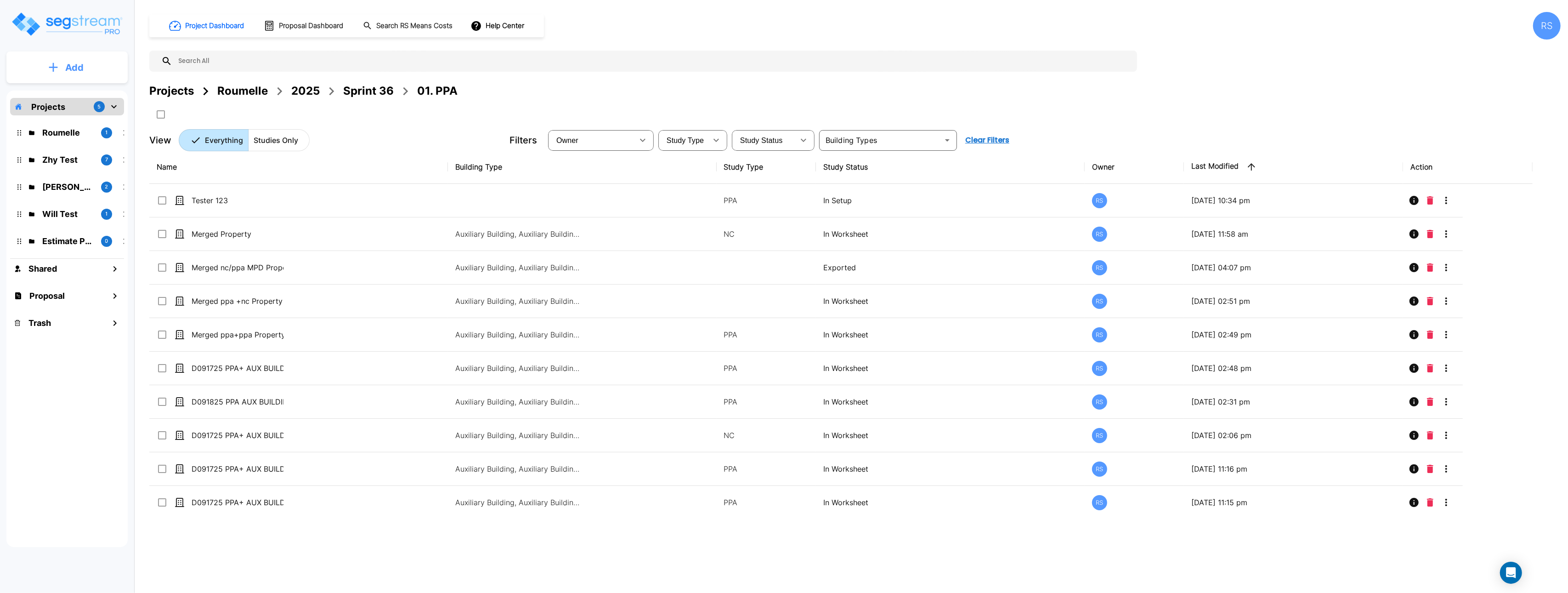
click at [87, 66] on button "Add" at bounding box center [67, 68] width 121 height 27
click at [73, 141] on p "Add Proposal" at bounding box center [73, 145] width 47 height 11
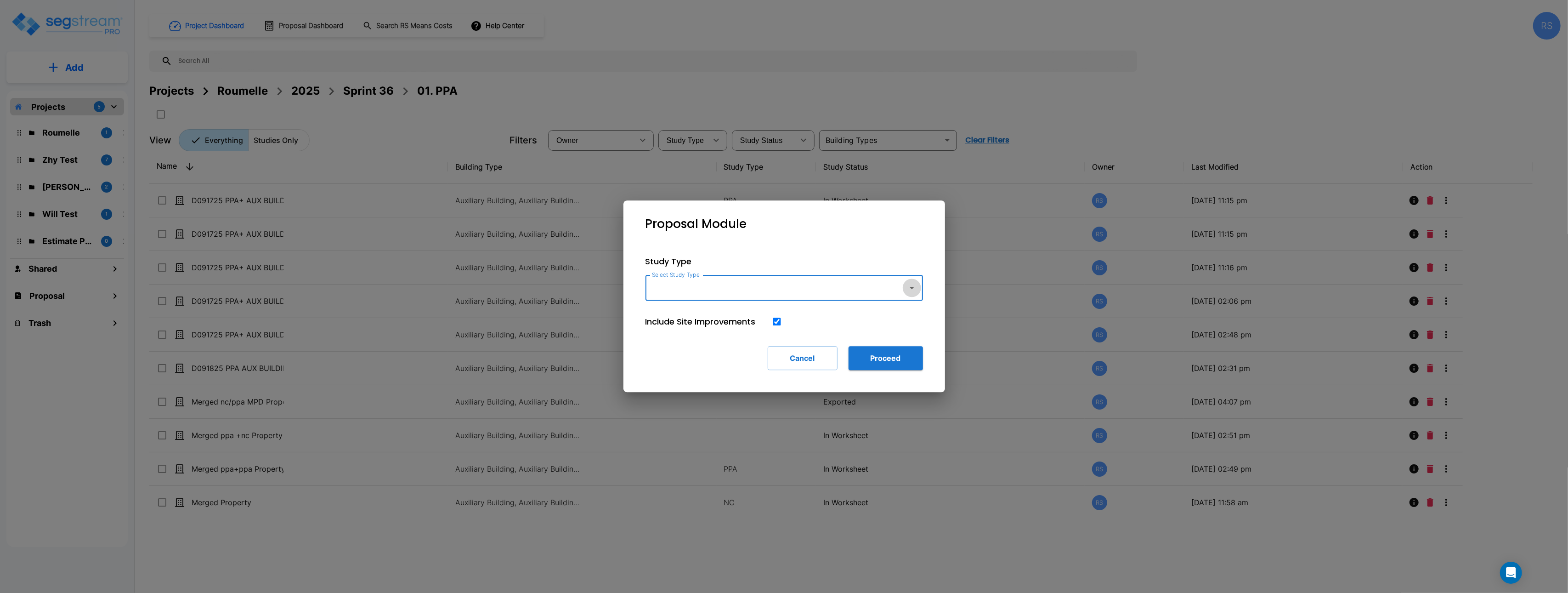
drag, startPoint x: 908, startPoint y: 293, endPoint x: 876, endPoint y: 300, distance: 32.8
click at [908, 293] on button "button" at bounding box center [912, 287] width 18 height 18
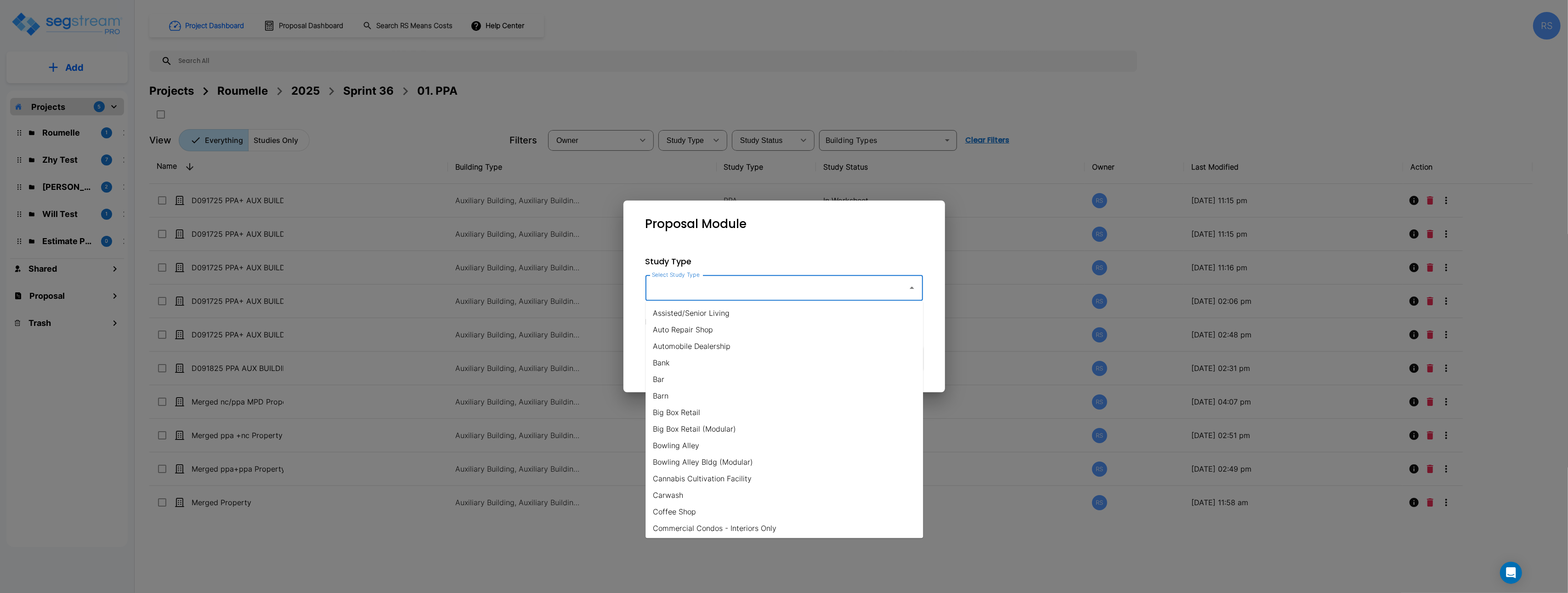
click at [758, 317] on li "Assisted/Senior Living" at bounding box center [784, 312] width 278 height 16
type input "Assisted/Senior Living"
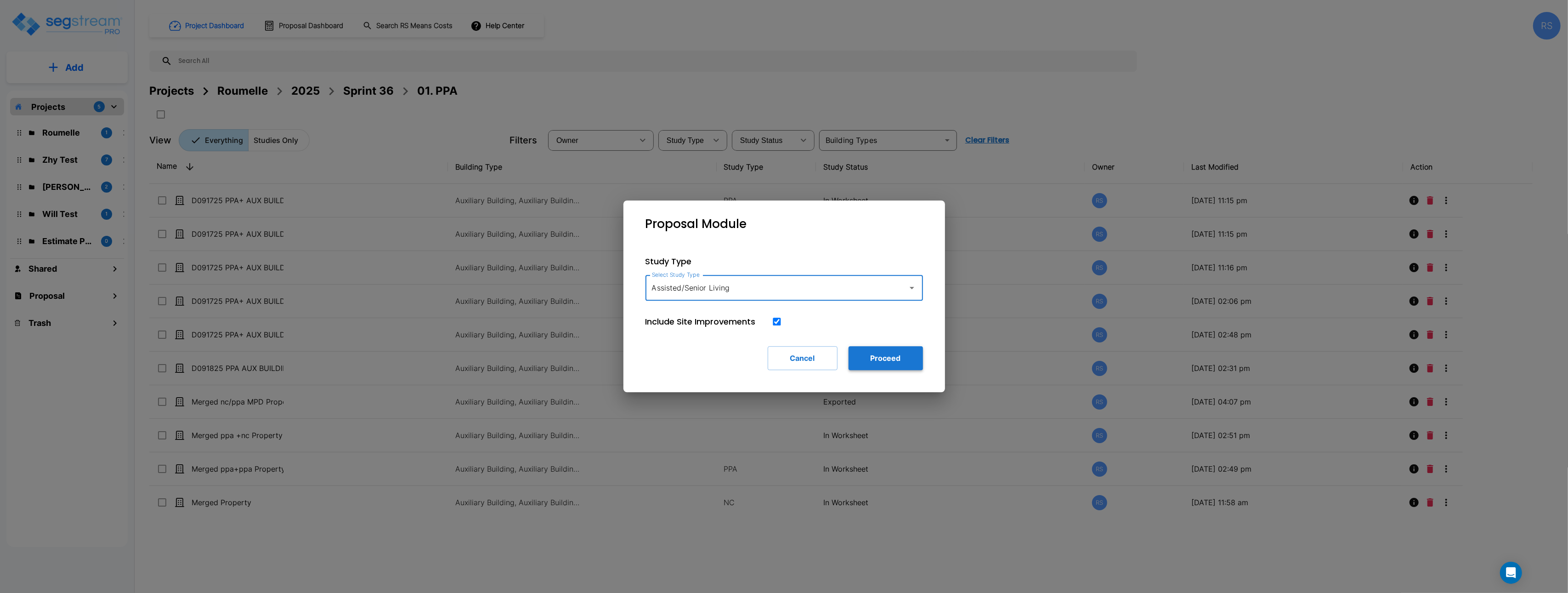
click at [889, 361] on button "Proceed" at bounding box center [886, 357] width 74 height 24
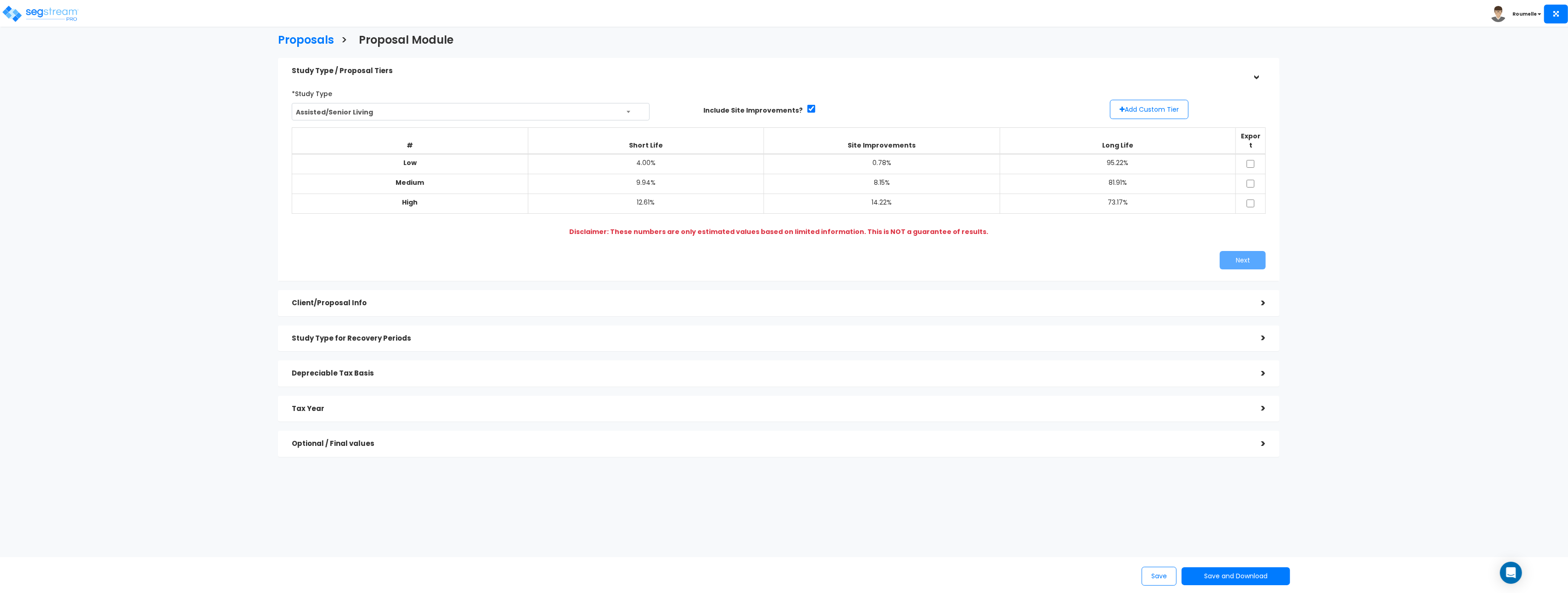
click at [412, 118] on span "Assisted/Senior Living" at bounding box center [471, 112] width 357 height 18
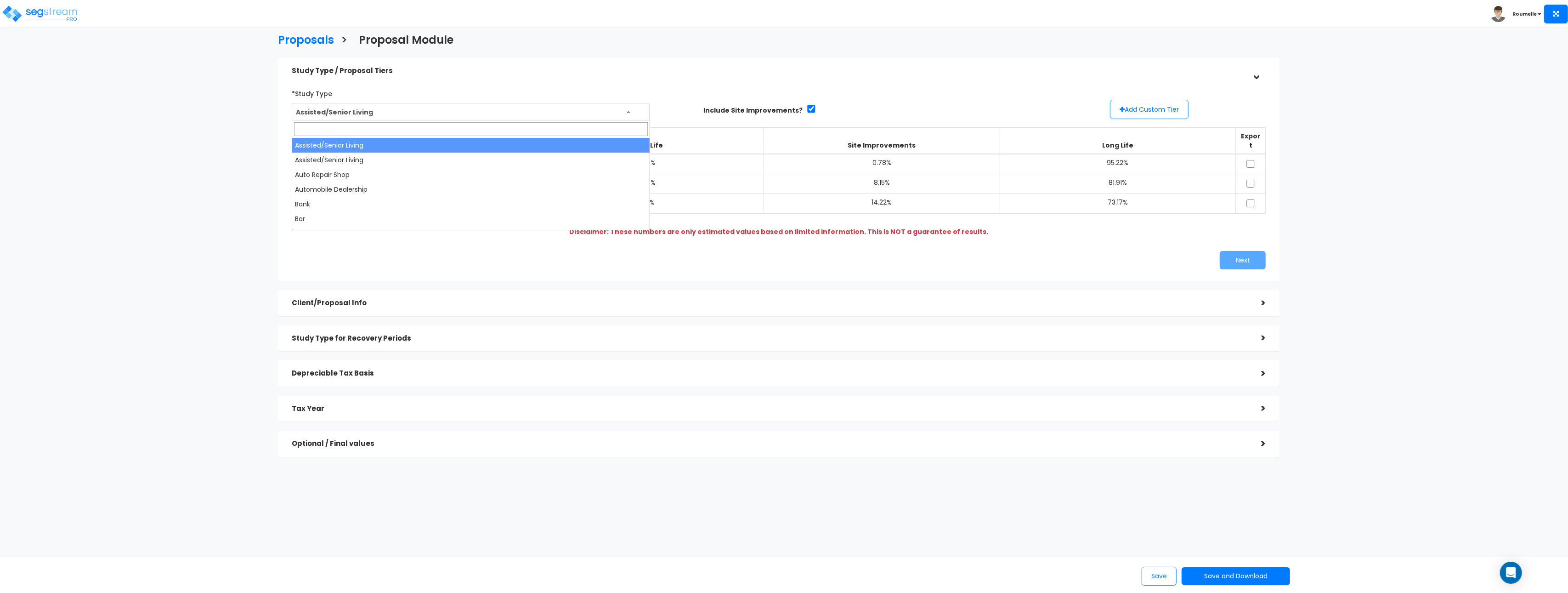
click at [561, 85] on div "*Study Type Assisted/Senior Living Assisted/Senior Living Auto Repair Shop Auto…" at bounding box center [779, 178] width 988 height 192
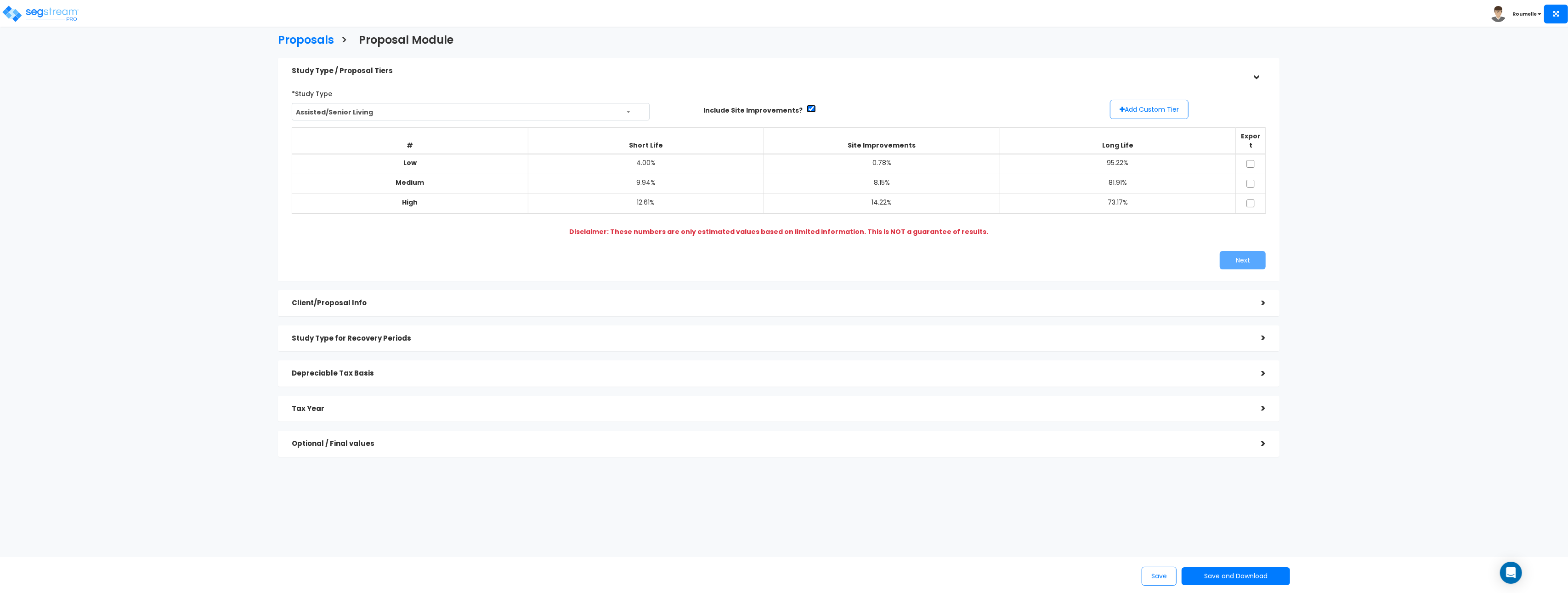
click at [807, 108] on input "checkbox" at bounding box center [811, 108] width 9 height 8
click at [807, 109] on input "checkbox" at bounding box center [811, 108] width 9 height 8
checkbox input "true"
click at [447, 299] on h5 "Client/Proposal Info" at bounding box center [769, 303] width 956 height 8
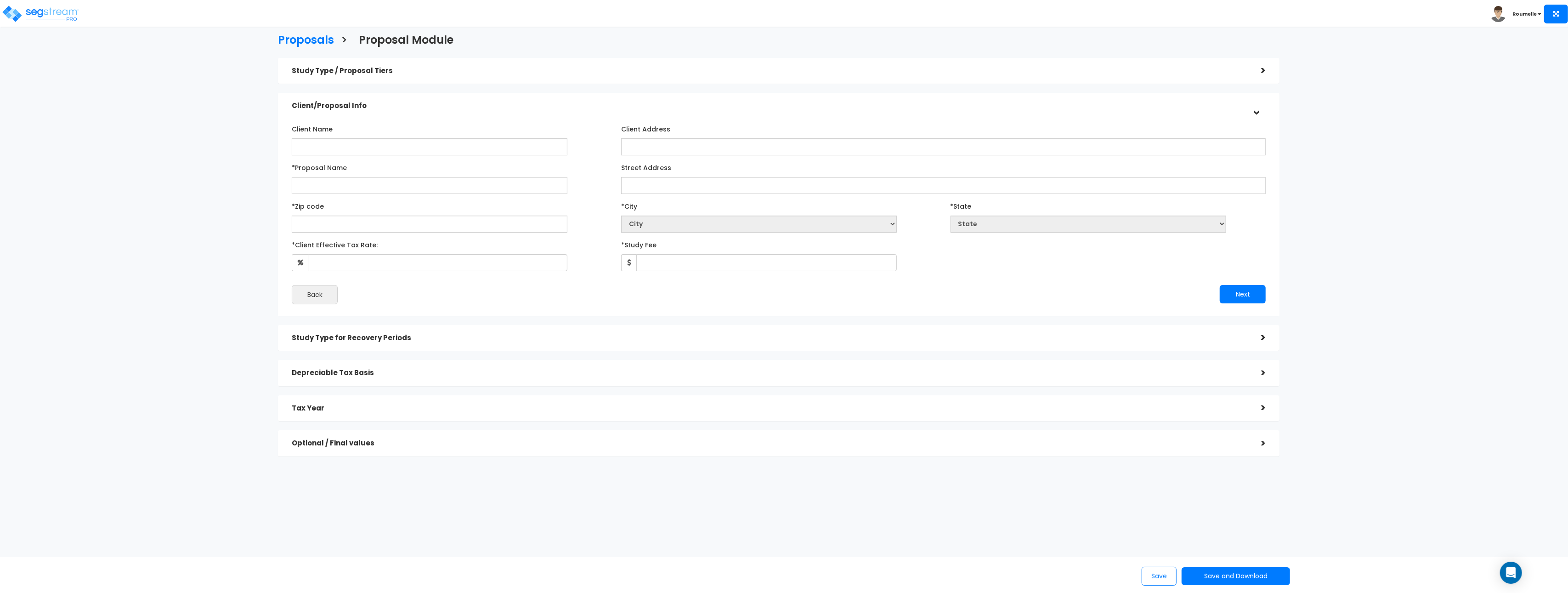
click at [394, 340] on h5 "Study Type for Recovery Periods" at bounding box center [769, 338] width 956 height 8
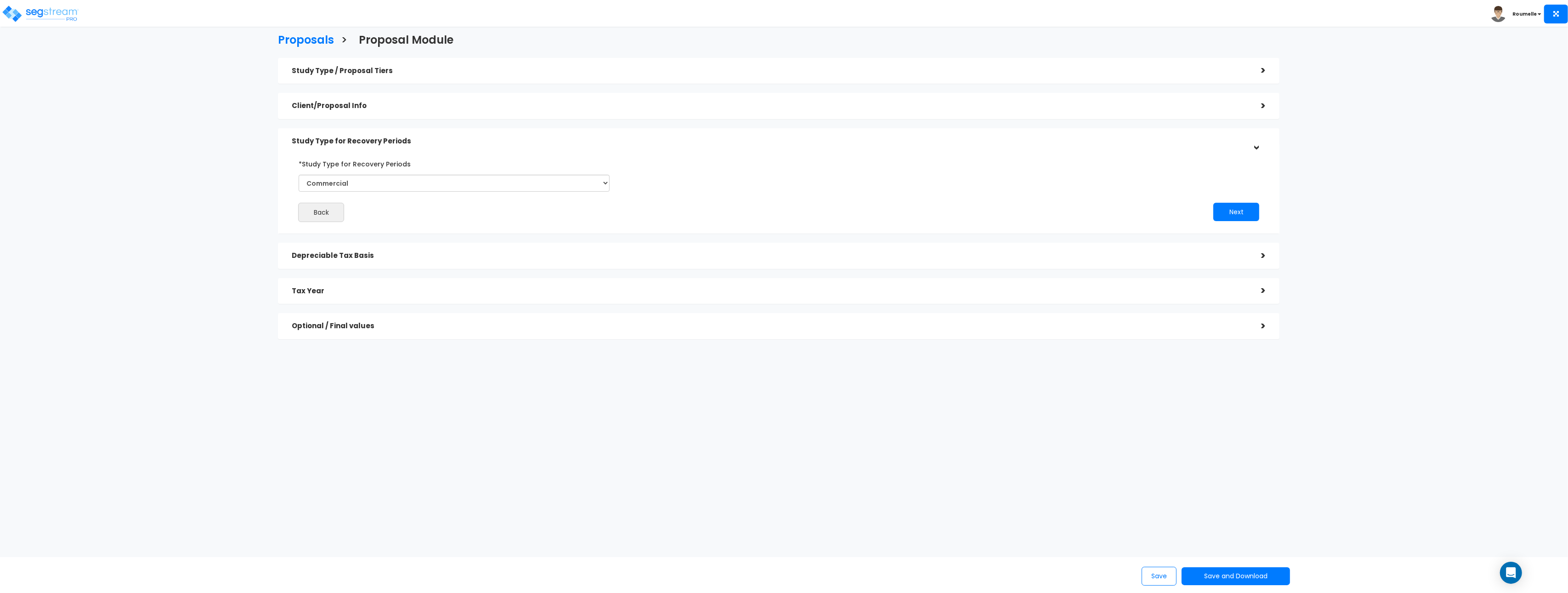
click at [393, 258] on h5 "Depreciable Tax Basis" at bounding box center [769, 256] width 956 height 8
click at [590, 301] on div "Tax Year >" at bounding box center [779, 292] width 1001 height 26
click at [947, 342] on div "Optional / Final values" at bounding box center [769, 335] width 956 height 17
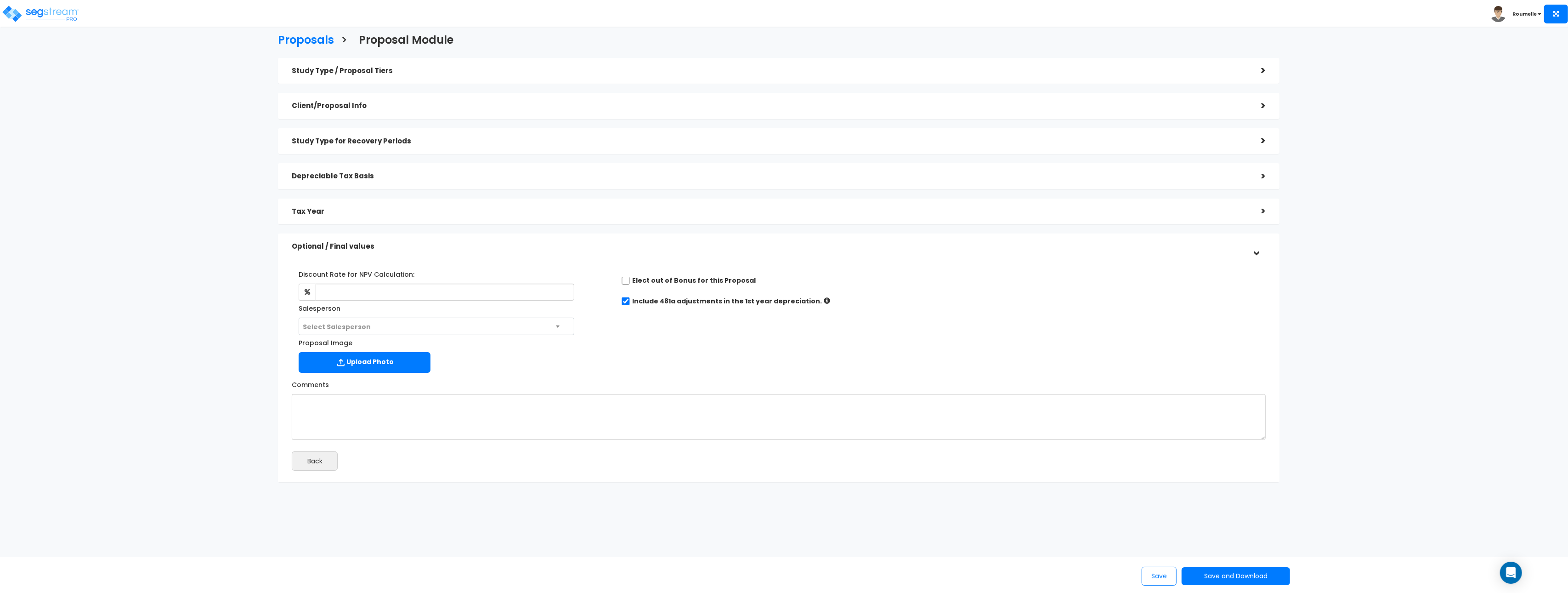
click at [1258, 253] on div ">" at bounding box center [1256, 246] width 14 height 18
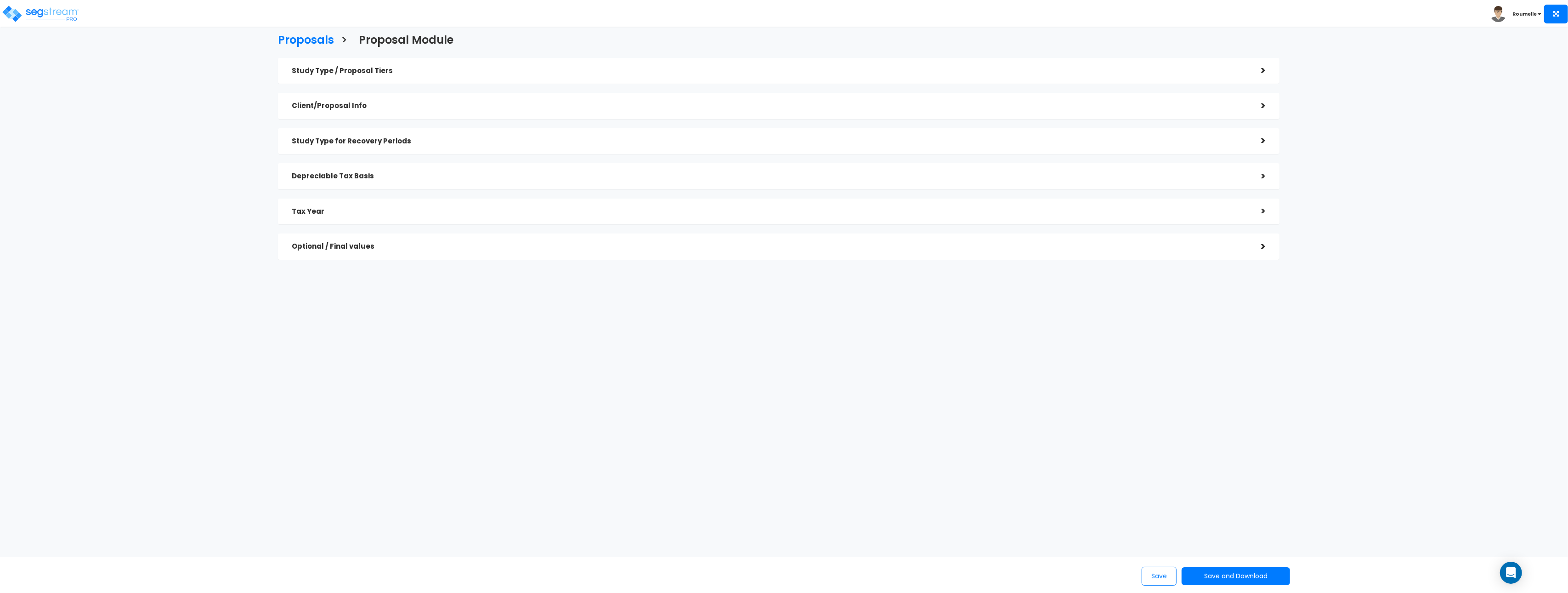
click at [797, 250] on h5 "Optional / Final values" at bounding box center [769, 247] width 956 height 8
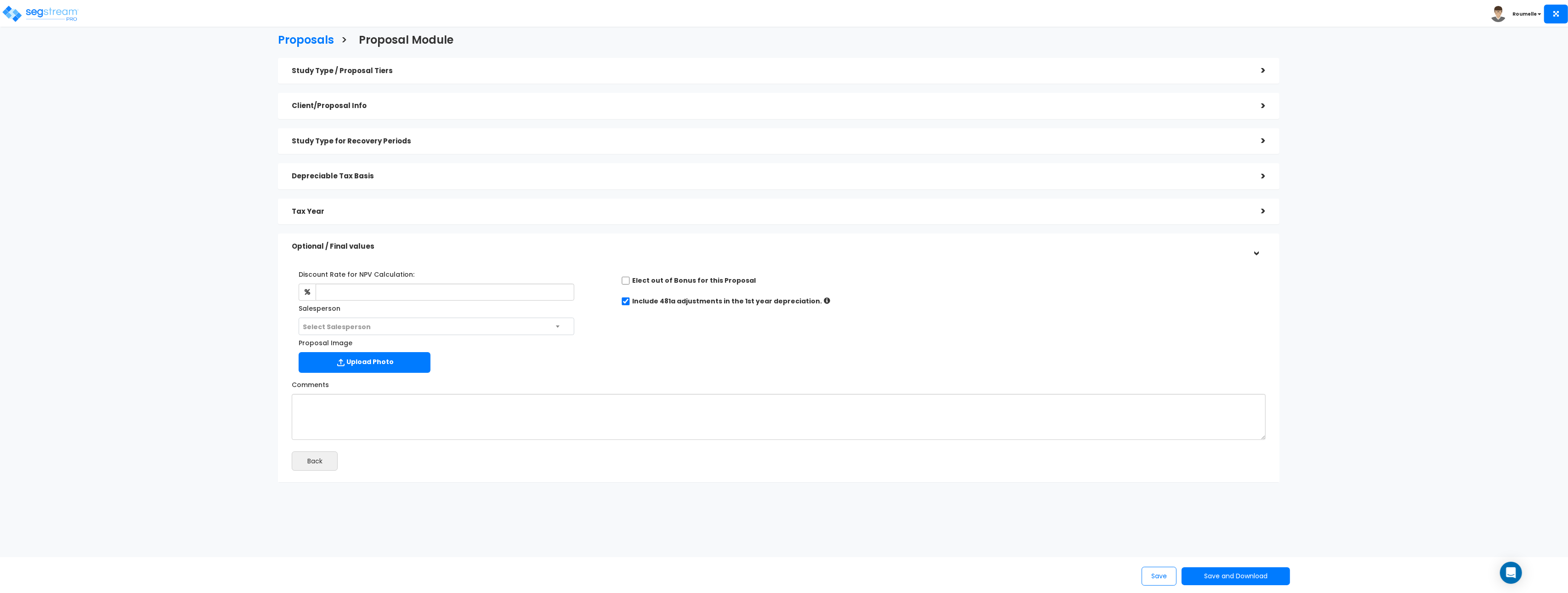
click at [797, 250] on h5 "Optional / Final values" at bounding box center [769, 247] width 956 height 8
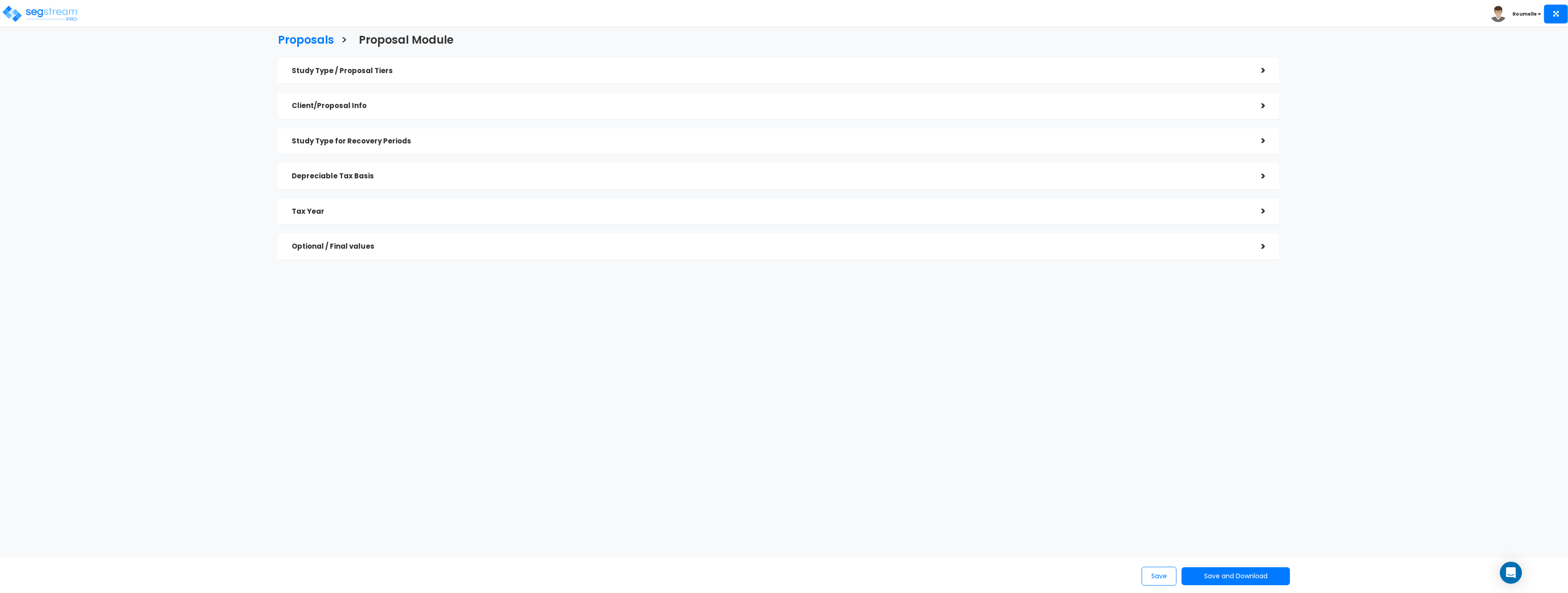
click at [1263, 70] on div ">" at bounding box center [1256, 70] width 18 height 14
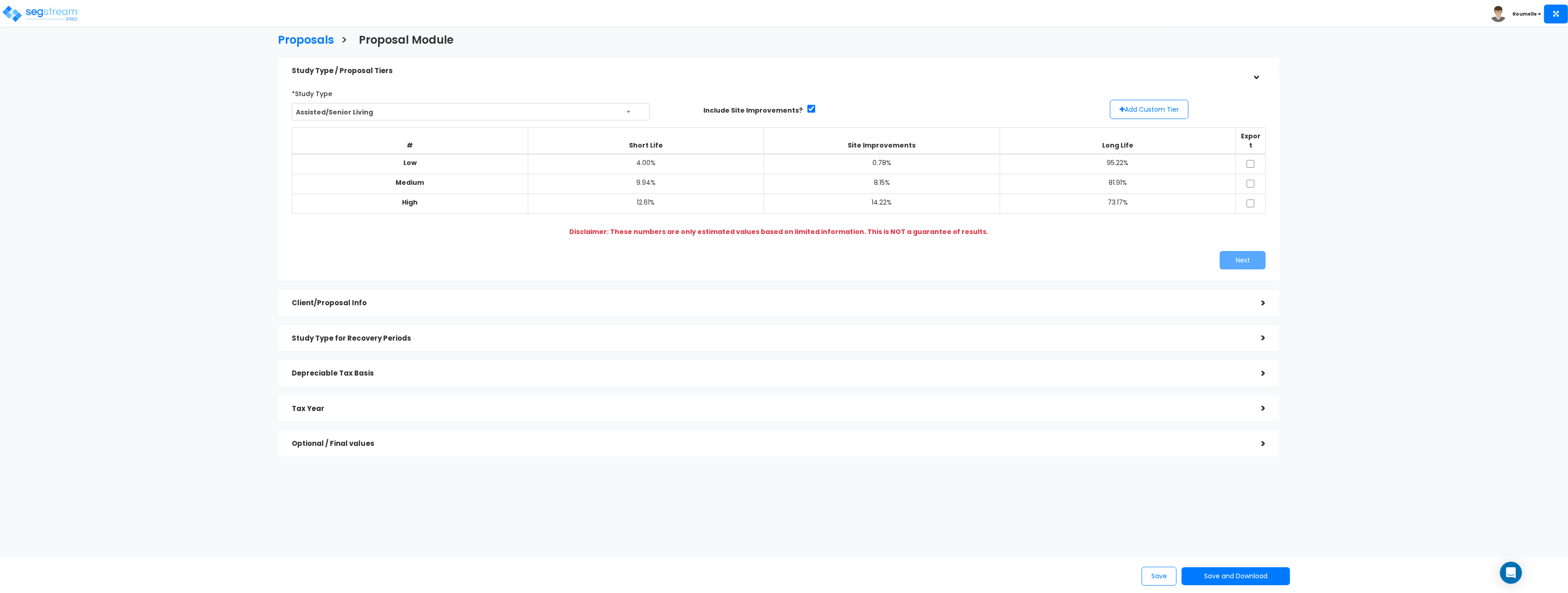
click at [1263, 70] on div ">" at bounding box center [1256, 71] width 14 height 18
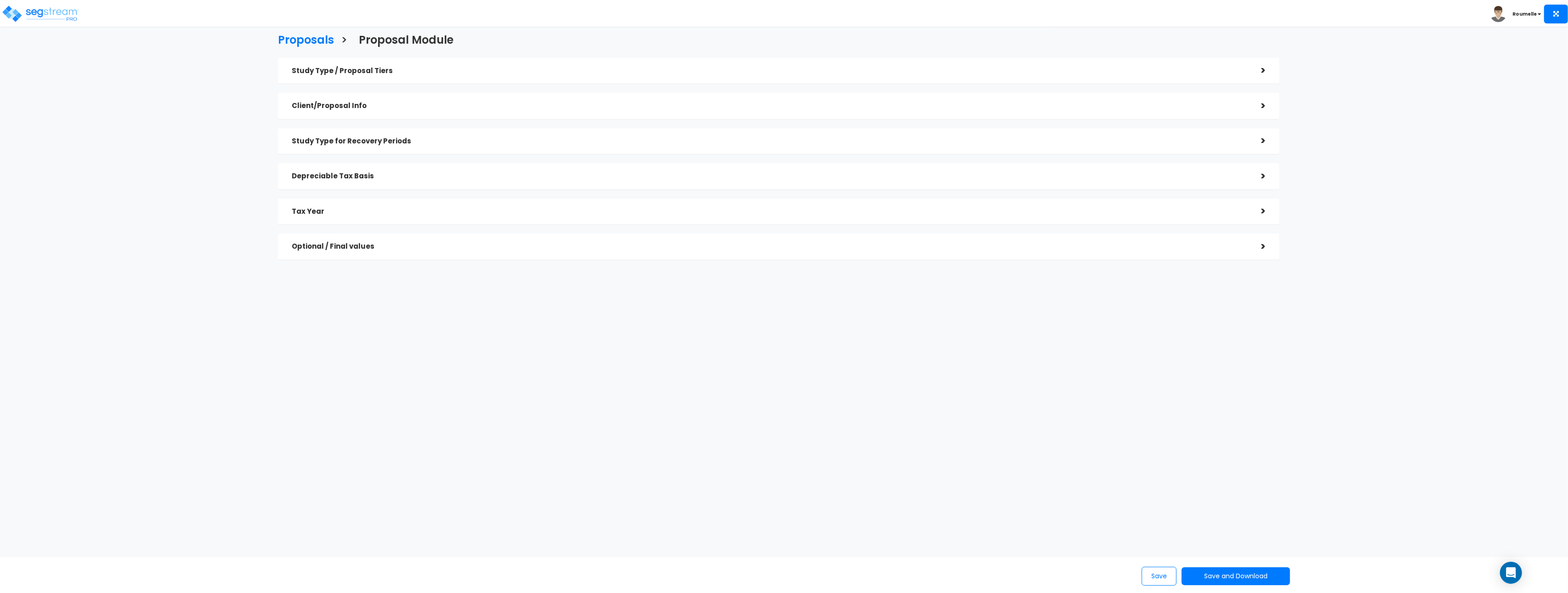
click at [1252, 70] on div ">" at bounding box center [1256, 70] width 18 height 14
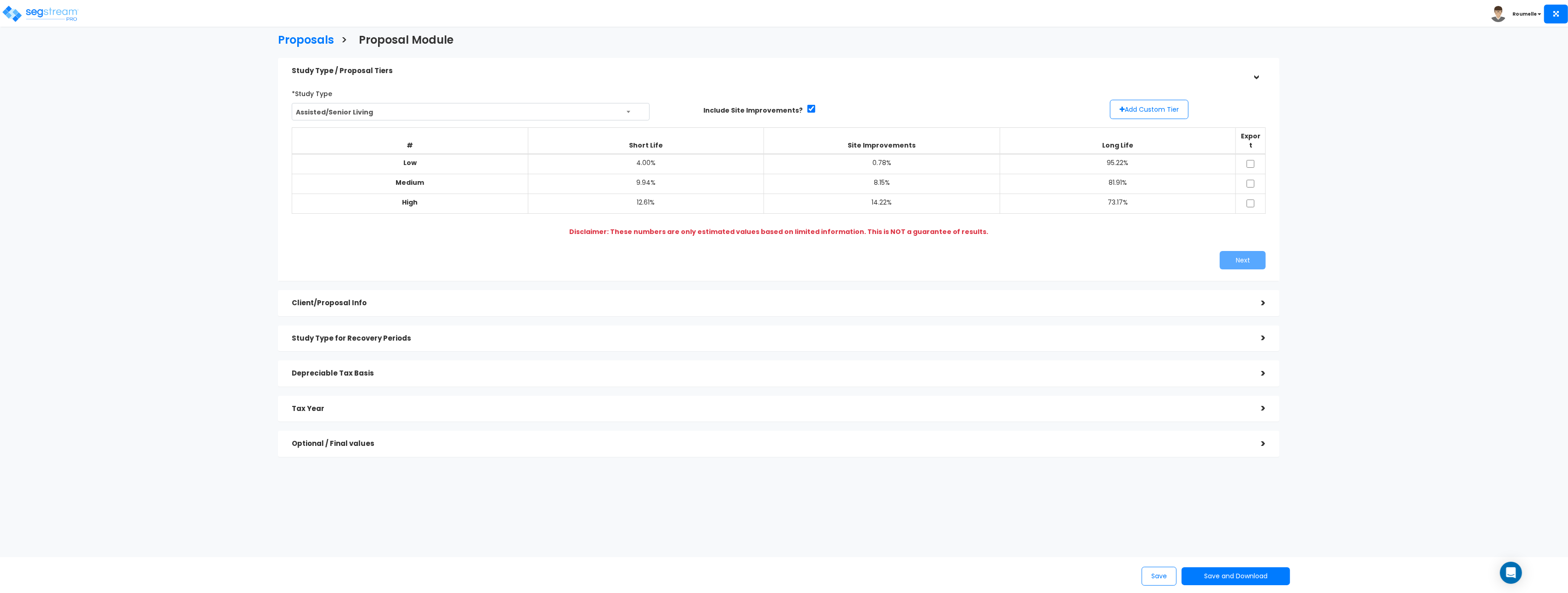
click at [377, 370] on h5 "Depreciable Tax Basis" at bounding box center [769, 373] width 956 height 8
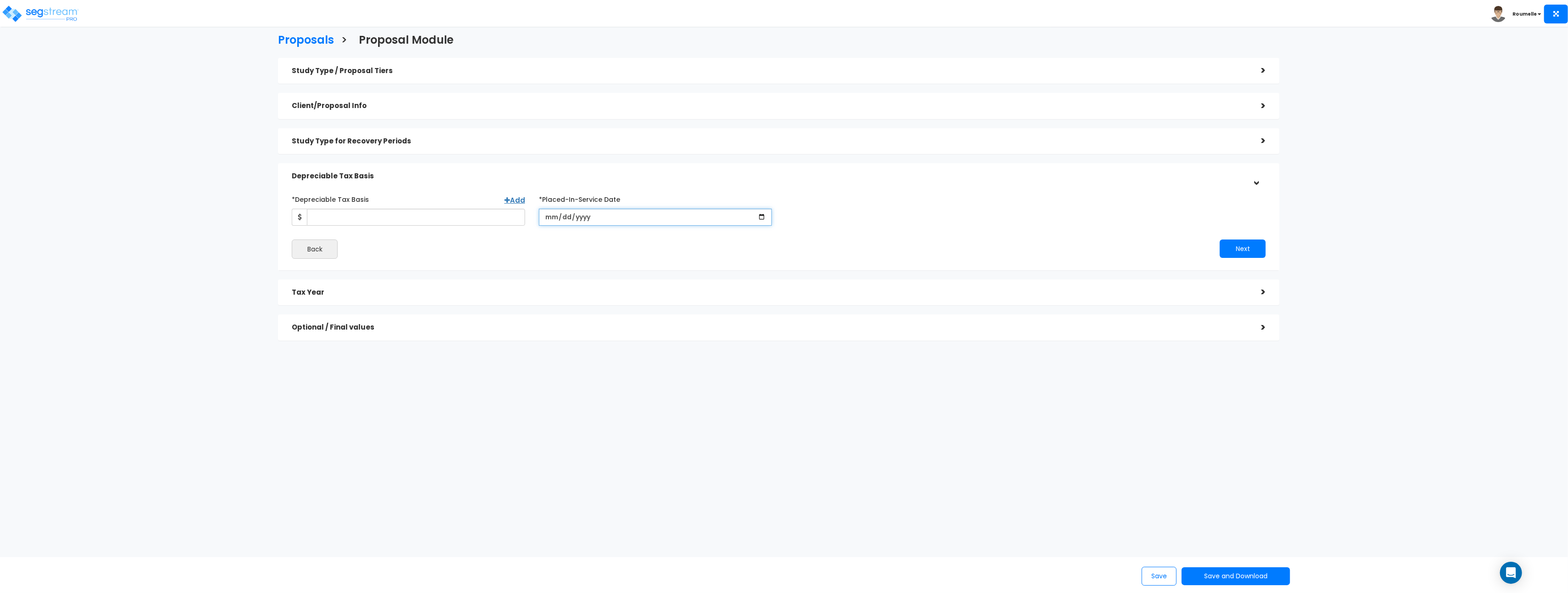
click at [706, 214] on input "date" at bounding box center [655, 217] width 233 height 17
click at [419, 63] on div "Study Type / Proposal Tiers" at bounding box center [769, 71] width 956 height 17
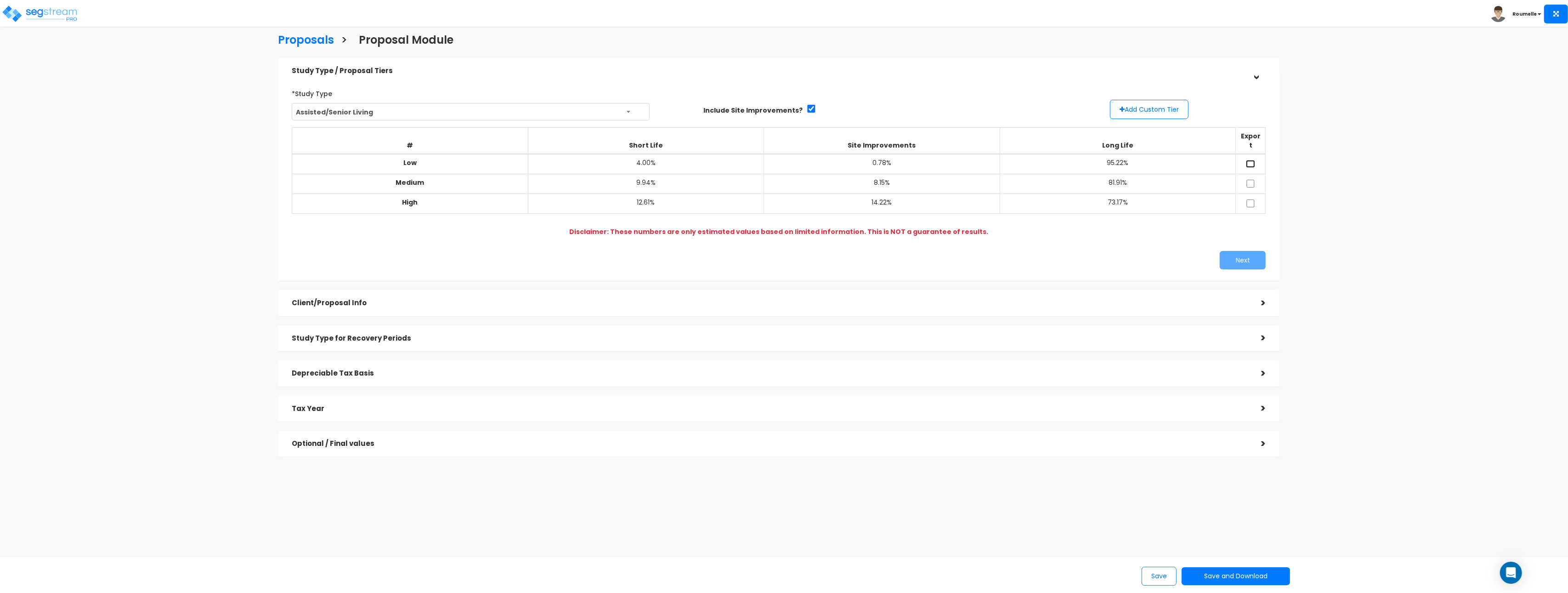
click at [1251, 160] on input "checkbox" at bounding box center [1250, 164] width 9 height 8
checkbox input "true"
drag, startPoint x: 1252, startPoint y: 174, endPoint x: 1253, endPoint y: 184, distance: 10.0
click at [1252, 180] on input "checkbox" at bounding box center [1250, 183] width 9 height 8
checkbox input "true"
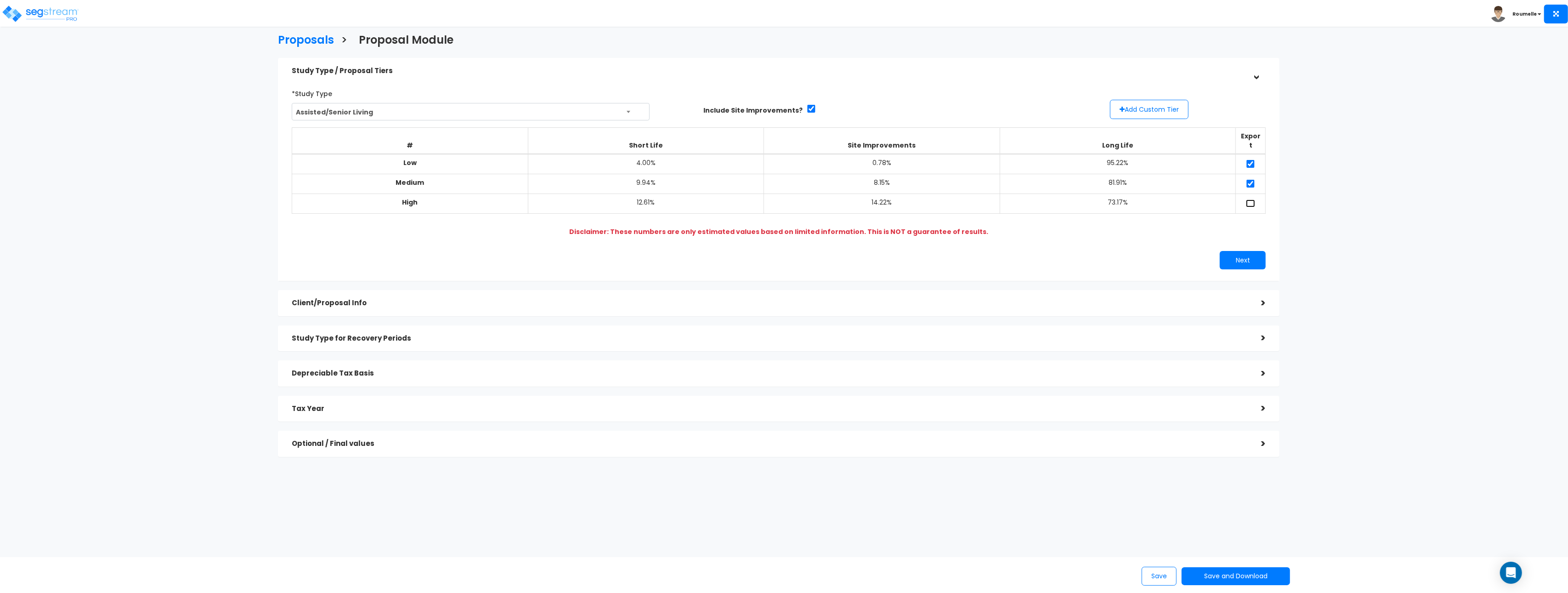
drag, startPoint x: 1253, startPoint y: 191, endPoint x: 1241, endPoint y: 252, distance: 62.2
click at [1253, 200] on input "checkbox" at bounding box center [1250, 203] width 9 height 8
checkbox input "true"
click at [1243, 252] on button "Next" at bounding box center [1242, 260] width 46 height 18
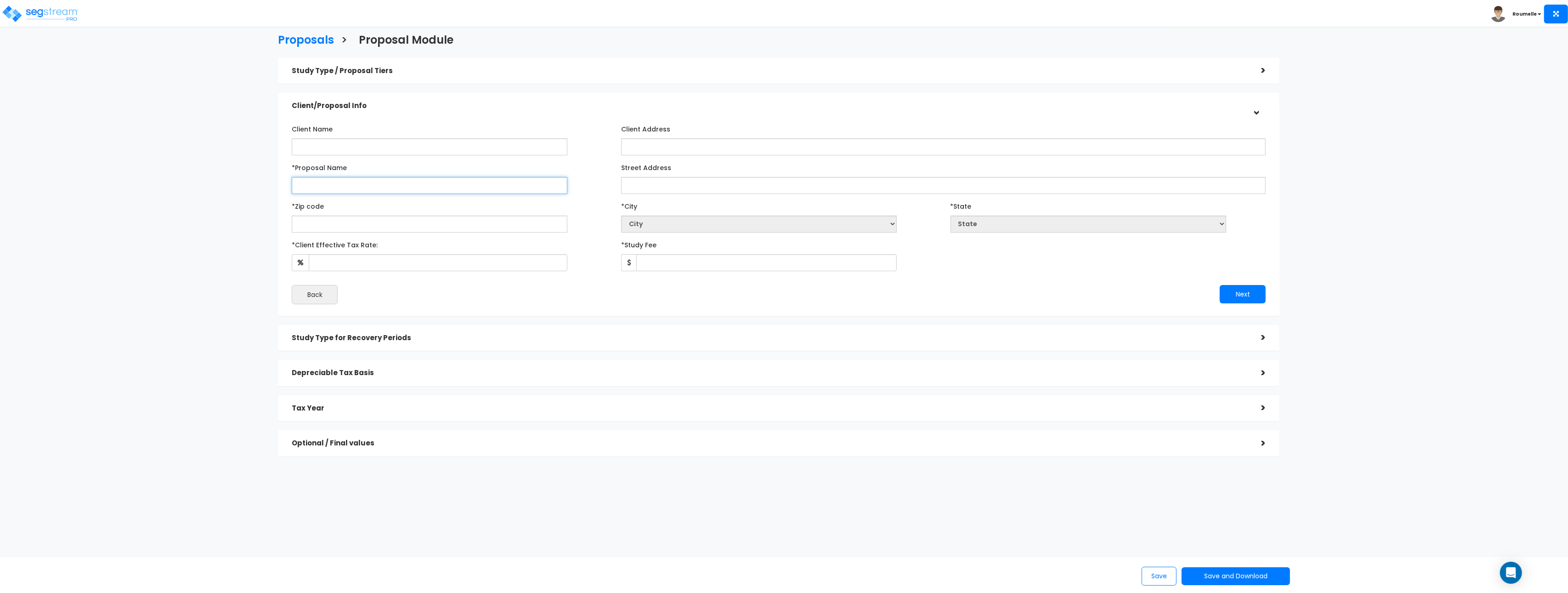
click at [408, 186] on input "*Proposal Name" at bounding box center [429, 186] width 276 height 17
type input "tester"
click at [407, 221] on input "text" at bounding box center [429, 224] width 276 height 17
type input "33109"
select select "FL"
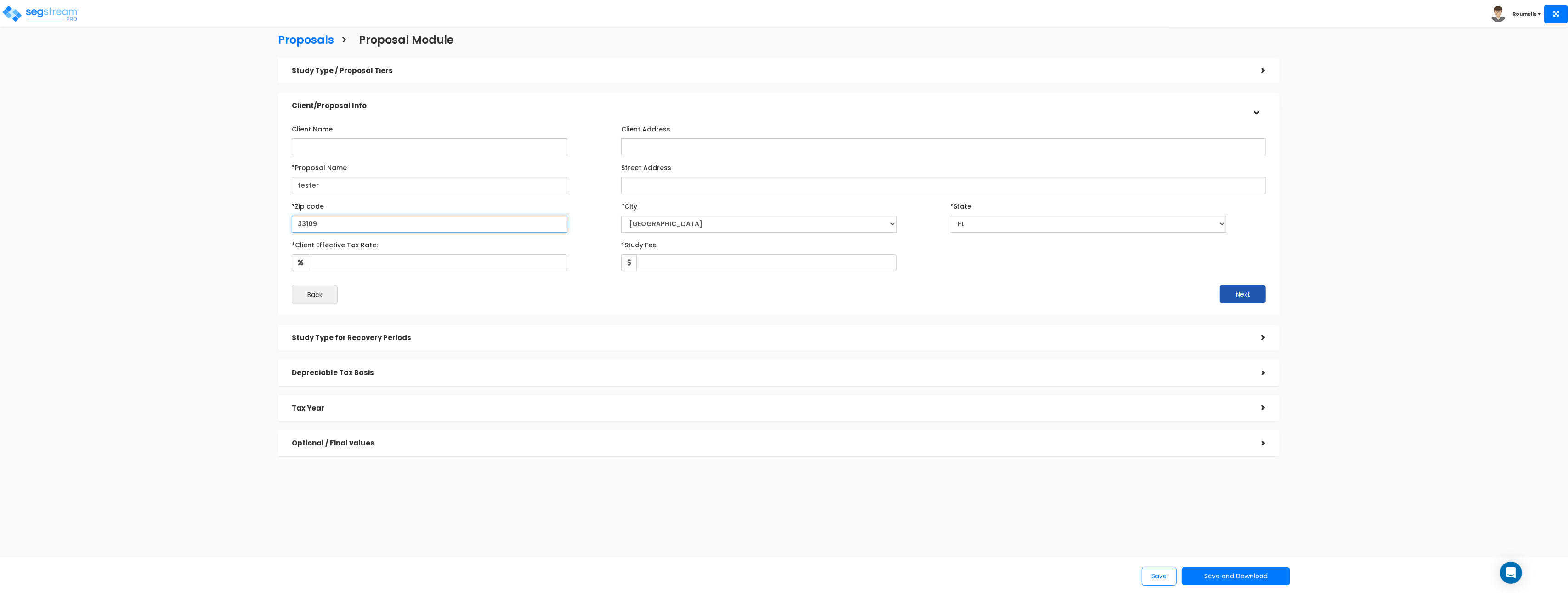
type input "33109"
click at [1241, 292] on button "Next" at bounding box center [1242, 294] width 46 height 18
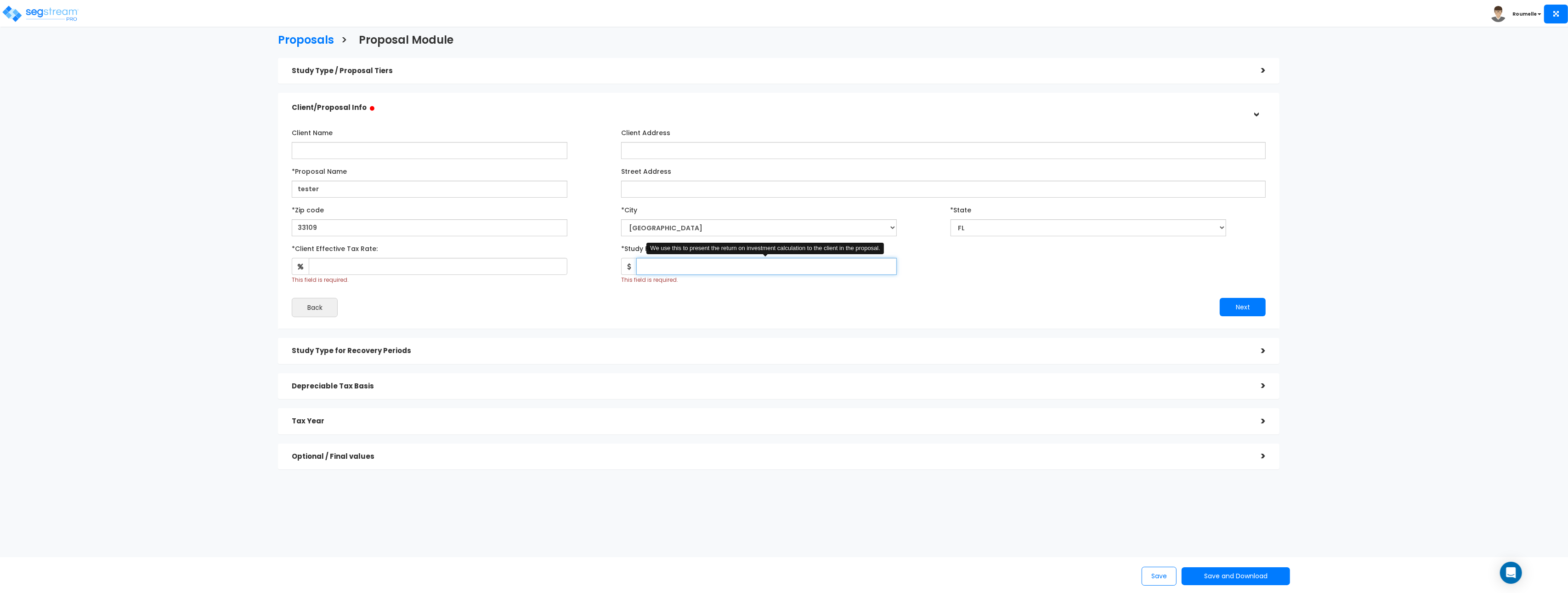
click at [741, 267] on input "*Study Fee" at bounding box center [766, 266] width 261 height 17
type input "2,000"
click at [1040, 298] on div "Next" at bounding box center [1025, 307] width 494 height 18
click at [1247, 306] on button "Next" at bounding box center [1242, 307] width 46 height 18
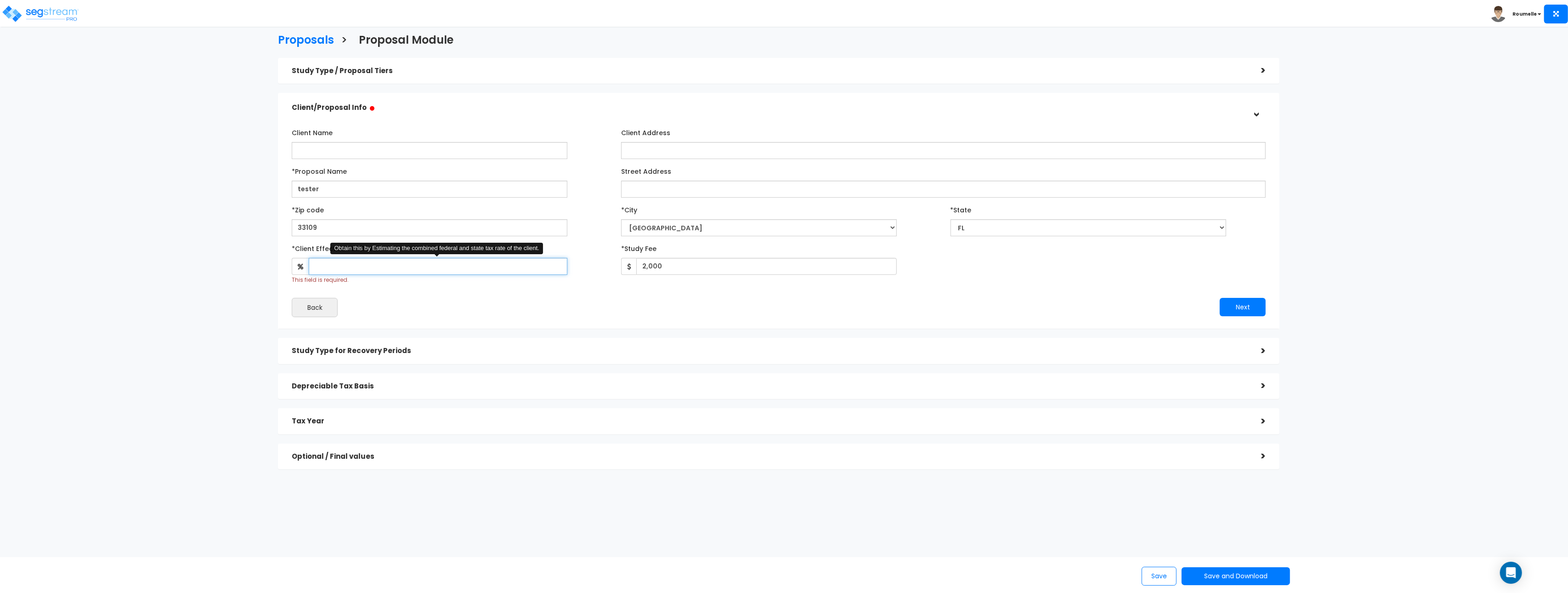
click at [464, 263] on input "*Client Effective Tax Rate:" at bounding box center [438, 266] width 259 height 17
type input "100"
drag, startPoint x: 625, startPoint y: 318, endPoint x: 704, endPoint y: 320, distance: 79.0
click at [626, 318] on div "Client Name Client Address *Proposal Name AB" at bounding box center [779, 220] width 1001 height 215
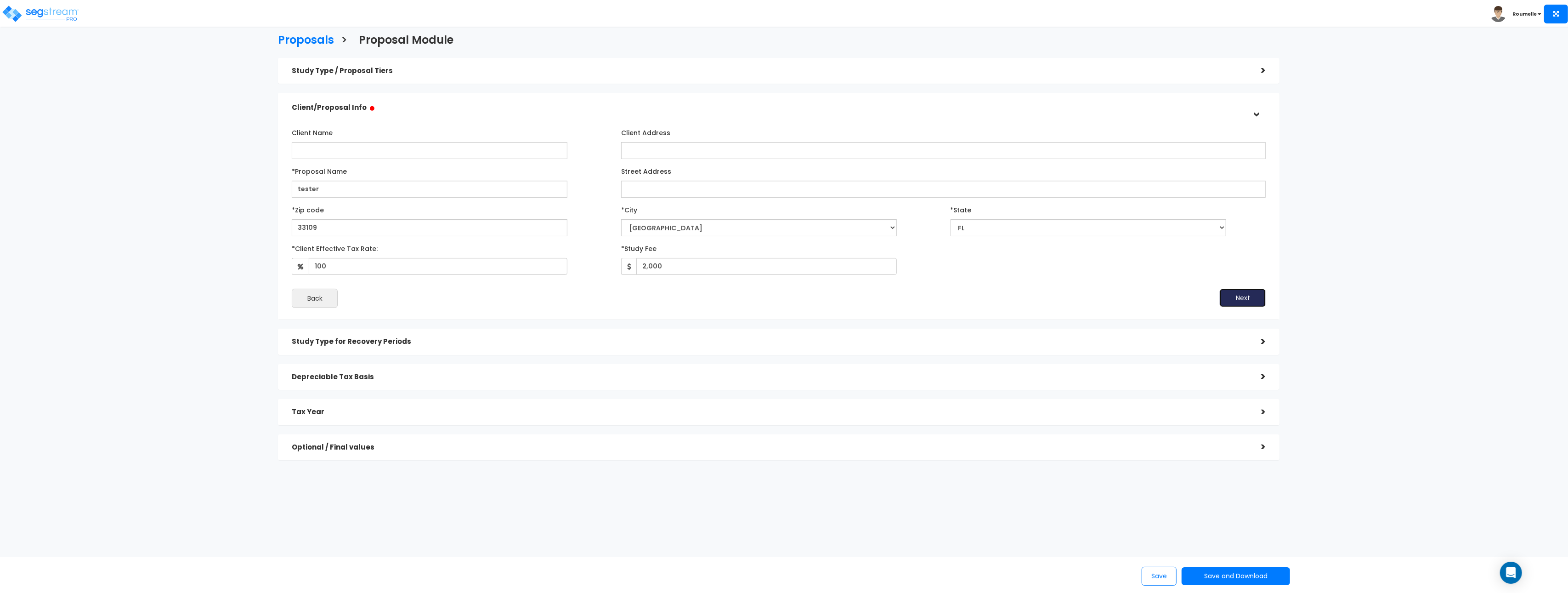
click at [1230, 303] on button "Next" at bounding box center [1242, 298] width 46 height 18
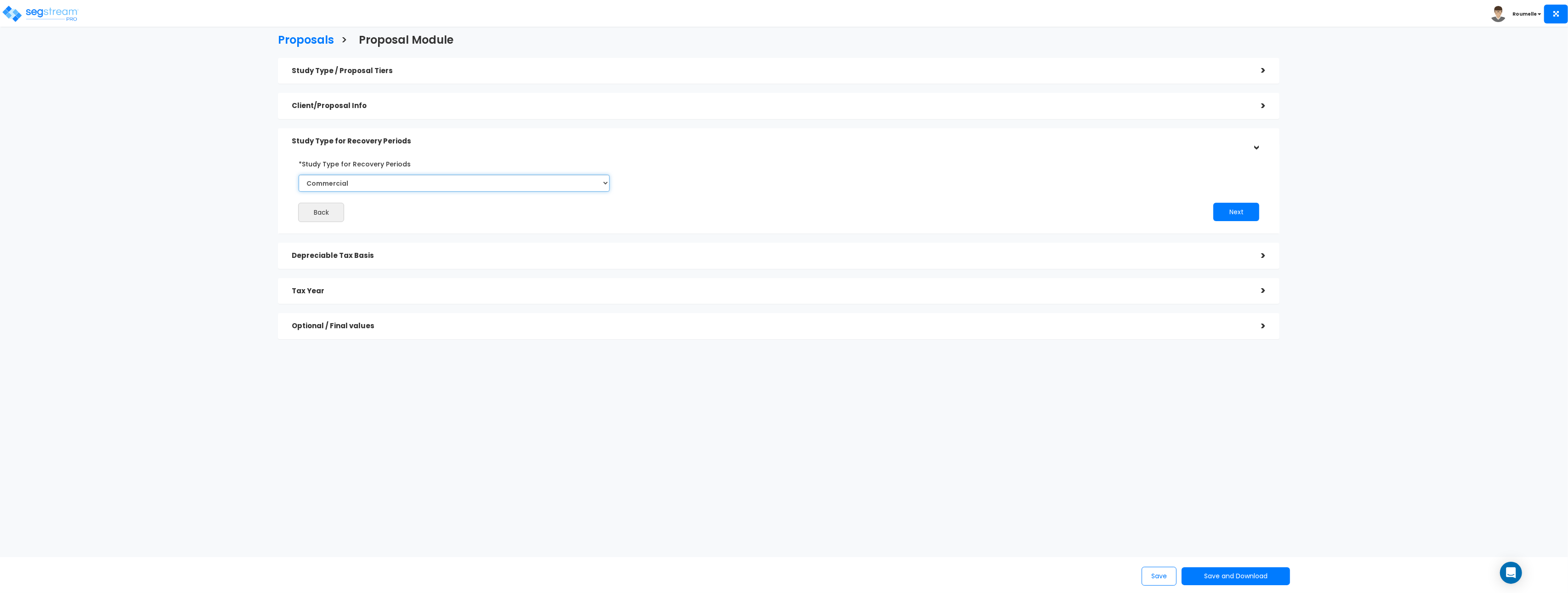
click at [424, 188] on select "Commercial Residential" at bounding box center [454, 183] width 311 height 17
click at [299, 175] on select "Commercial Residential" at bounding box center [454, 183] width 311 height 17
click at [1239, 217] on button "Next" at bounding box center [1236, 212] width 46 height 18
click at [766, 217] on input "date" at bounding box center [655, 217] width 233 height 17
type input "[DATE]"
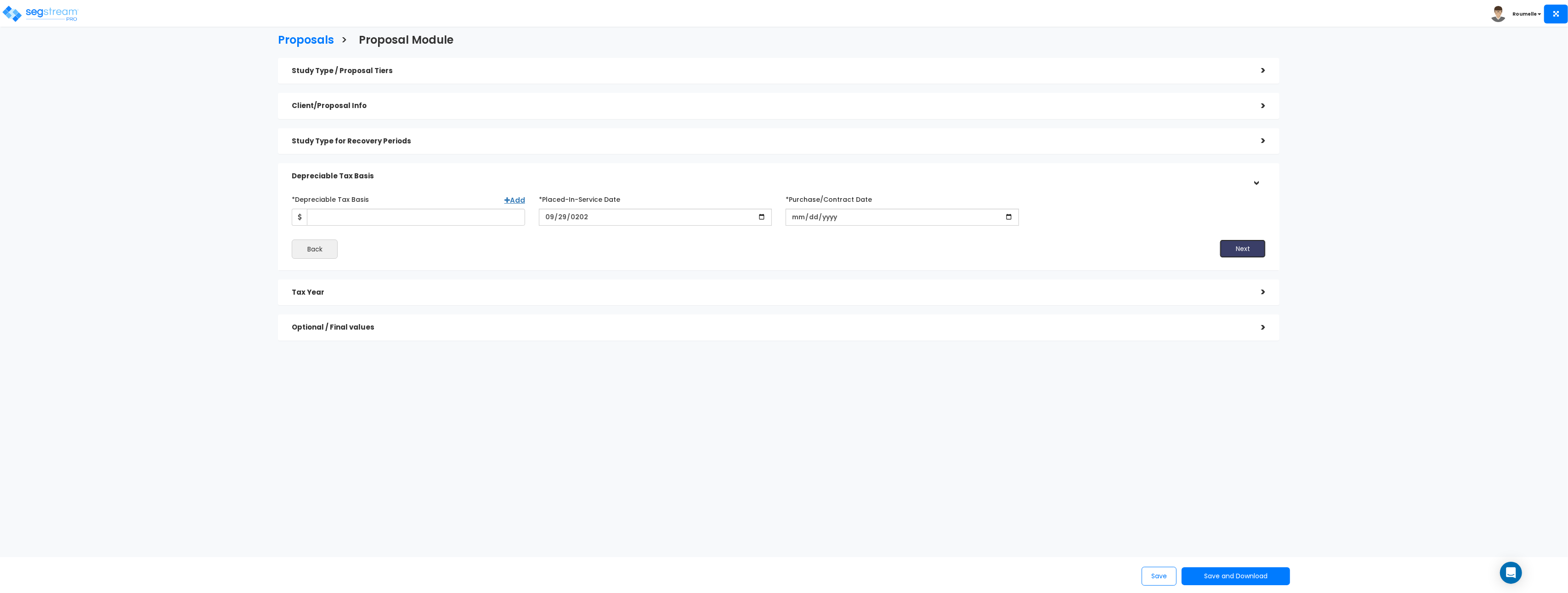
click at [1250, 247] on button "Next" at bounding box center [1242, 248] width 46 height 18
click at [799, 224] on input "*Purchase/Contract Date" at bounding box center [902, 221] width 233 height 17
type input "[DATE]"
click at [1244, 262] on button "Next" at bounding box center [1242, 261] width 46 height 18
click at [1243, 263] on button "Next" at bounding box center [1242, 261] width 46 height 18
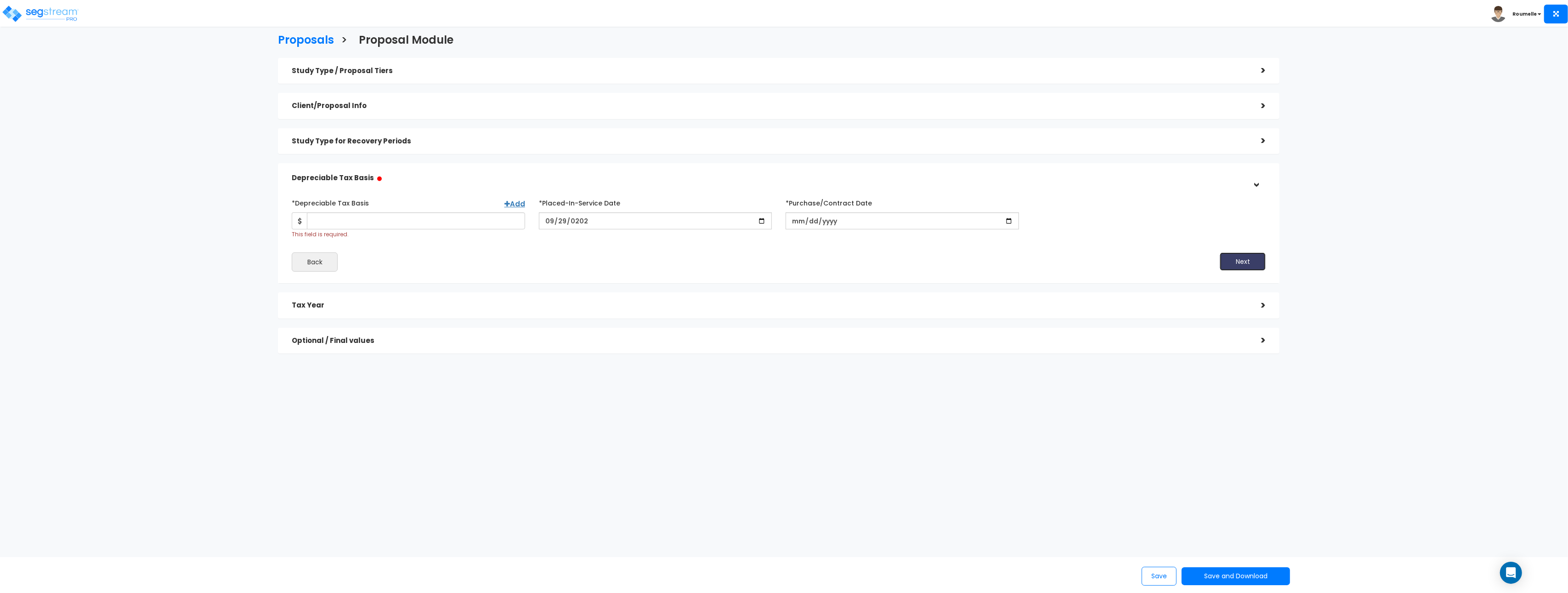
click at [1243, 263] on button "Next" at bounding box center [1242, 261] width 46 height 18
drag, startPoint x: 1243, startPoint y: 263, endPoint x: 1182, endPoint y: 259, distance: 61.1
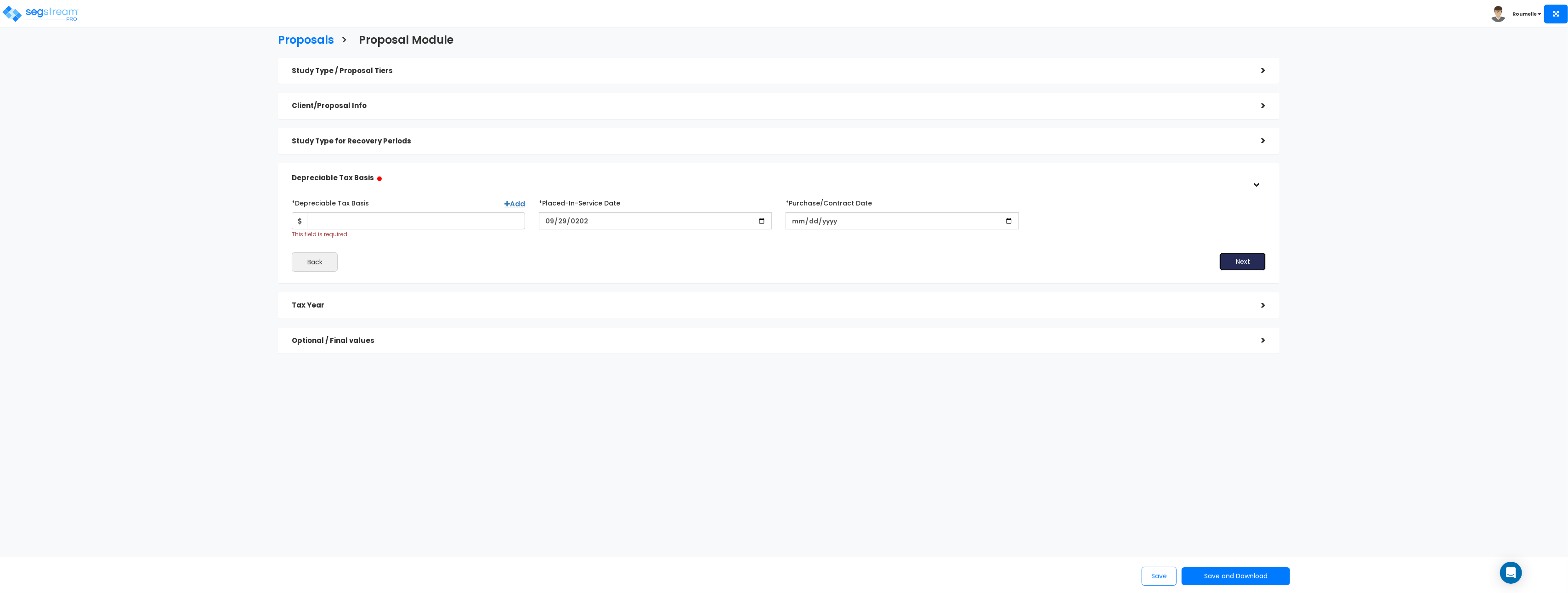
click at [1243, 262] on button "Next" at bounding box center [1242, 261] width 46 height 18
click at [340, 218] on input "*Depreciable Tax Basis" at bounding box center [416, 221] width 219 height 17
type input "750,000"
click at [1242, 262] on button "Next" at bounding box center [1242, 261] width 46 height 18
click at [327, 292] on button "Back" at bounding box center [321, 292] width 46 height 19
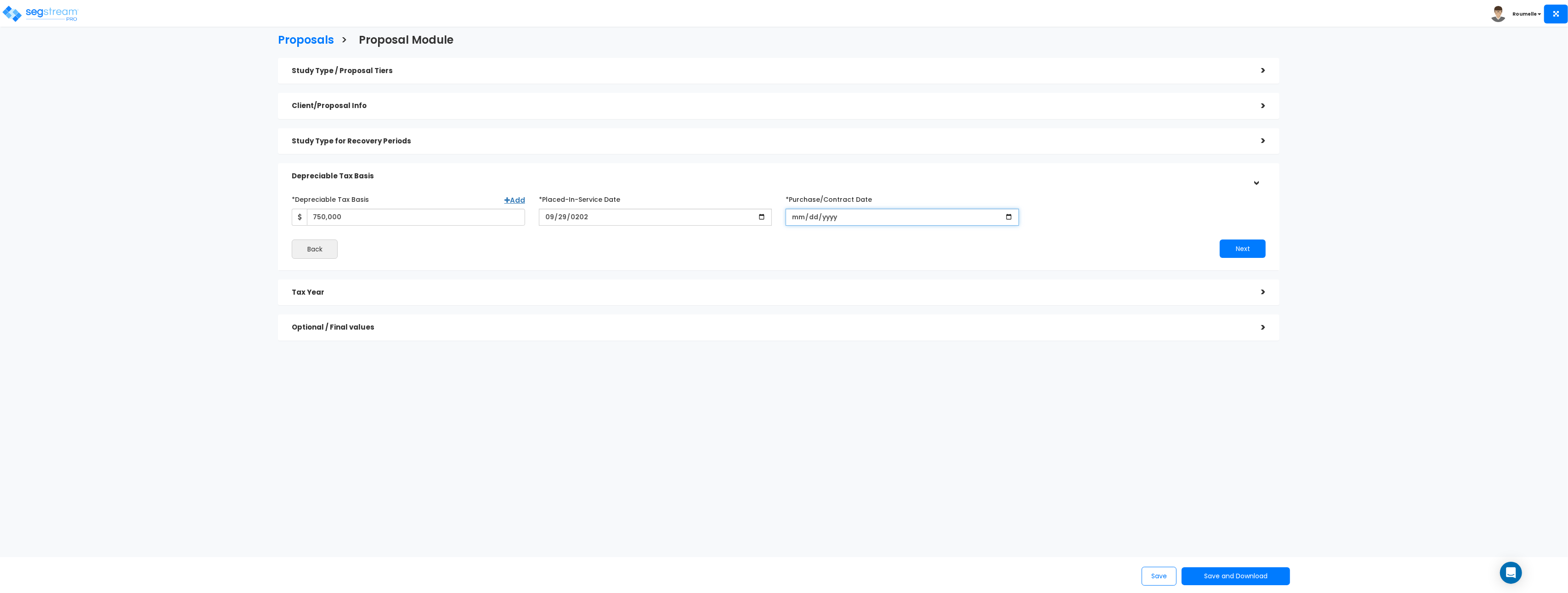
click at [1006, 218] on input "[DATE]" at bounding box center [902, 217] width 233 height 17
click at [843, 216] on input "[DATE]" at bounding box center [902, 217] width 233 height 17
type input "[DATE]"
click at [797, 220] on input "*Purchase/Contract Date" at bounding box center [902, 217] width 233 height 17
type input "[DATE]"
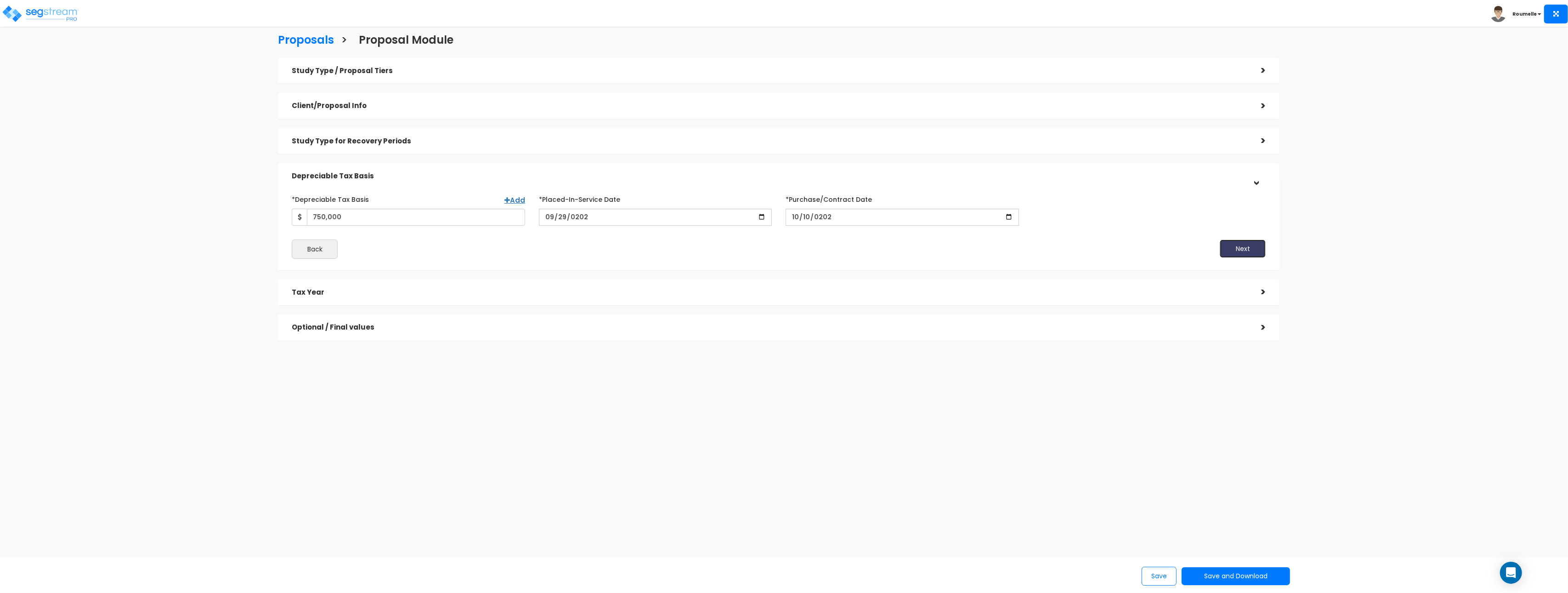
drag, startPoint x: 1243, startPoint y: 245, endPoint x: 1227, endPoint y: 244, distance: 16.0
click at [1243, 245] on button "Next" at bounding box center [1242, 248] width 46 height 18
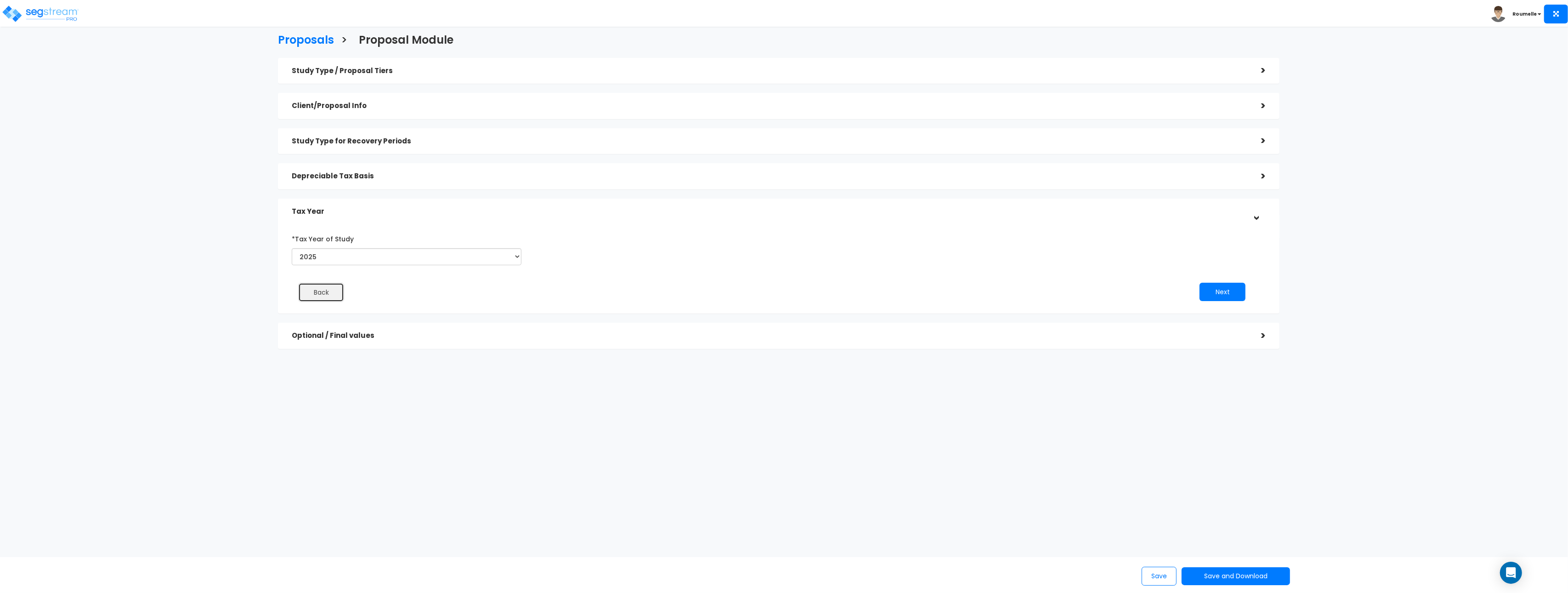
click at [318, 293] on button "Back" at bounding box center [321, 292] width 46 height 19
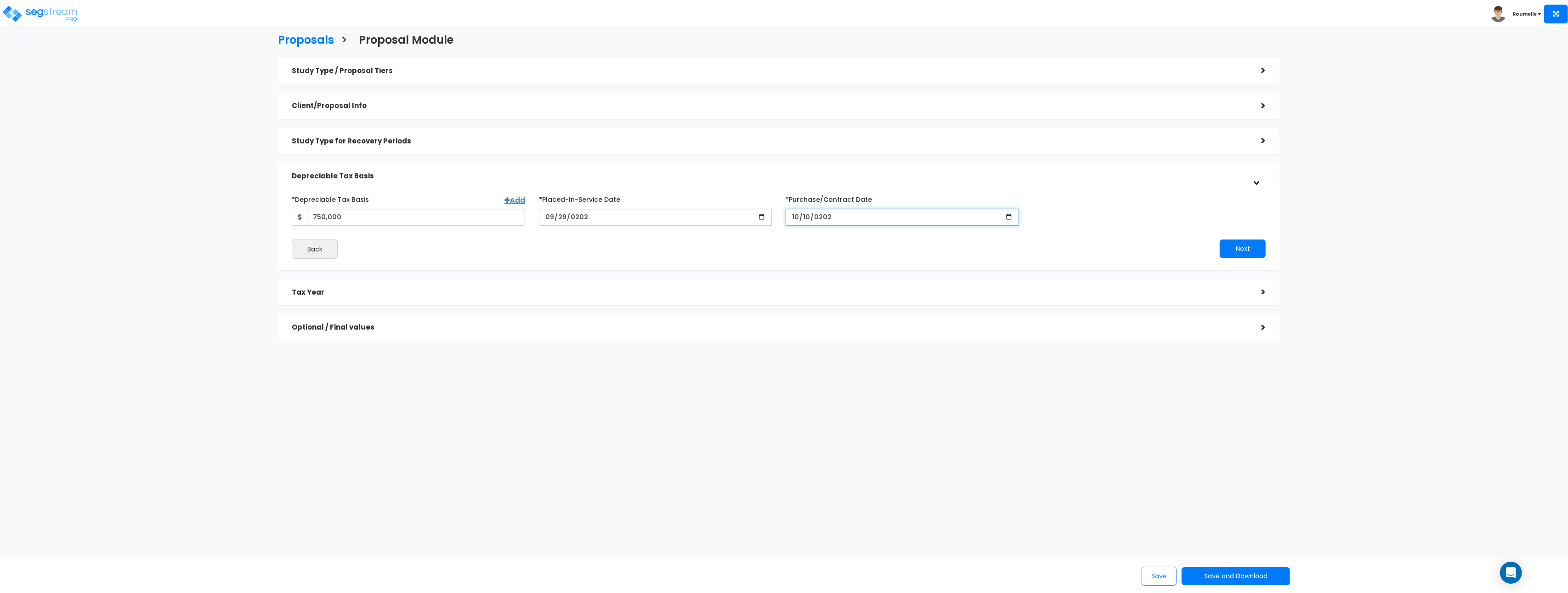
click at [794, 218] on input "[DATE]" at bounding box center [902, 217] width 233 height 17
click at [1066, 225] on div "*Depreciable Tax Basis Add 750,000 *Placed-In-Service Date" at bounding box center [779, 225] width 974 height 67
click at [791, 217] on input "[DATE]" at bounding box center [902, 217] width 233 height 17
type input "[DATE]"
click at [797, 219] on input "*Purchase/Contract Date" at bounding box center [902, 217] width 233 height 17
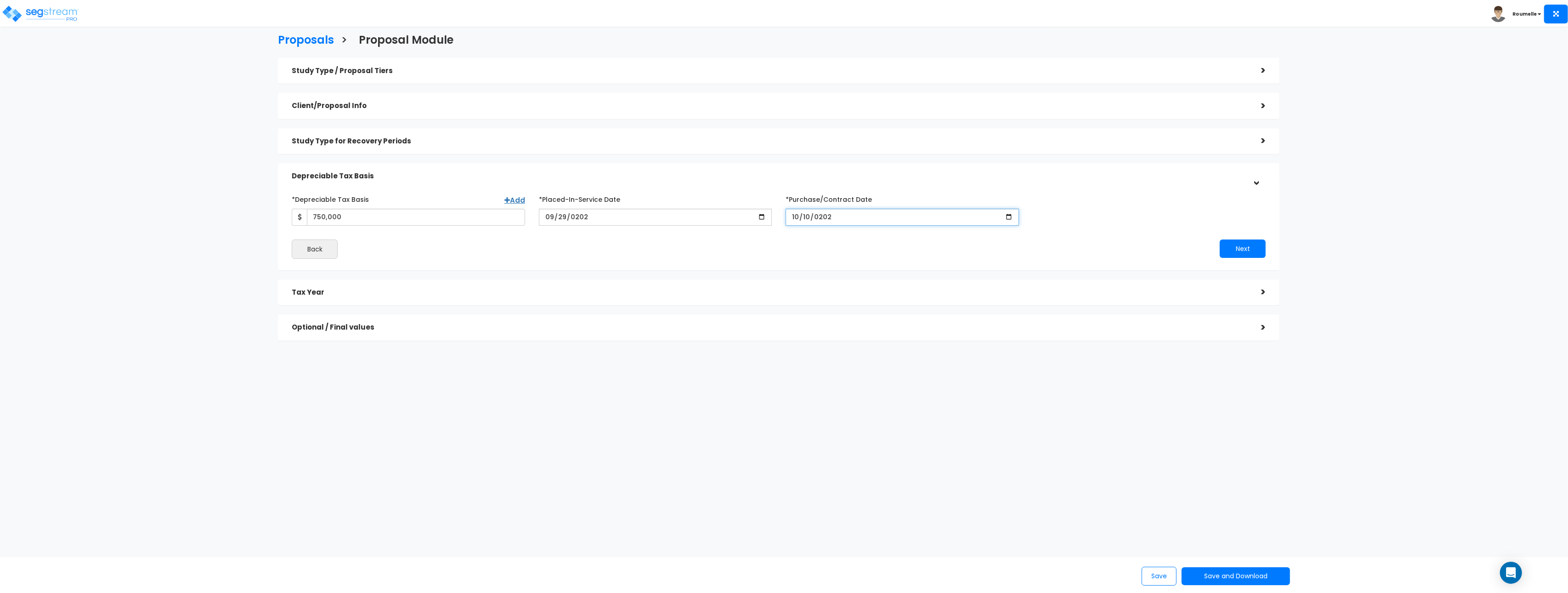
type input "[DATE]"
